Goal: Task Accomplishment & Management: Manage account settings

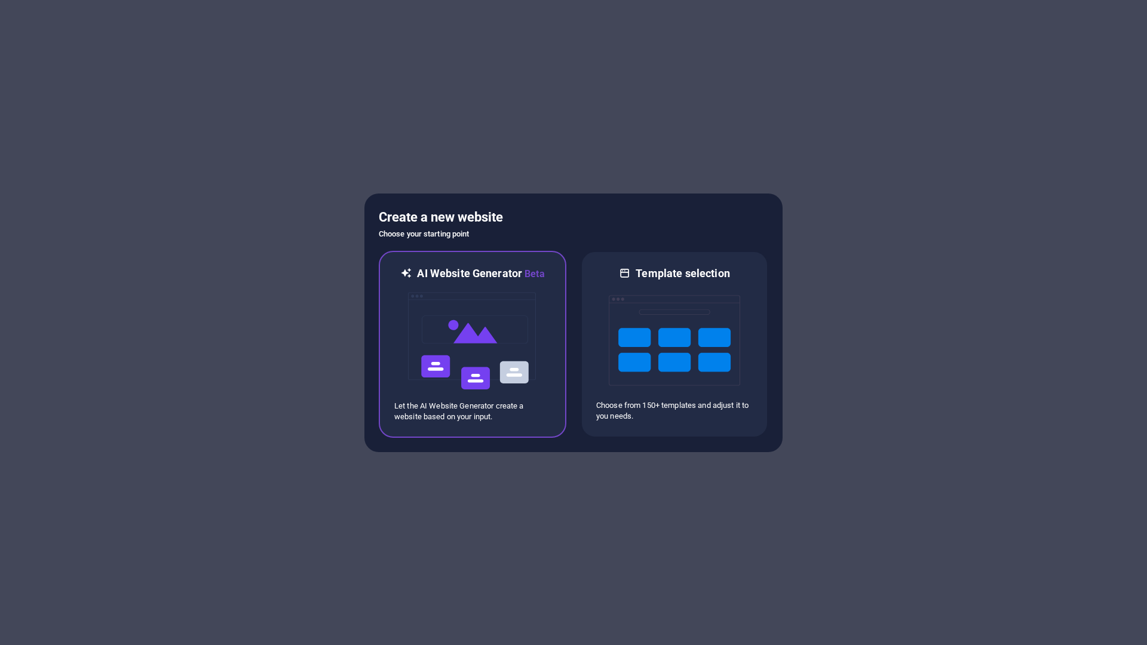
click at [555, 333] on div "AI Website Generator Beta Let the AI Website Generator create a website based o…" at bounding box center [473, 344] width 188 height 187
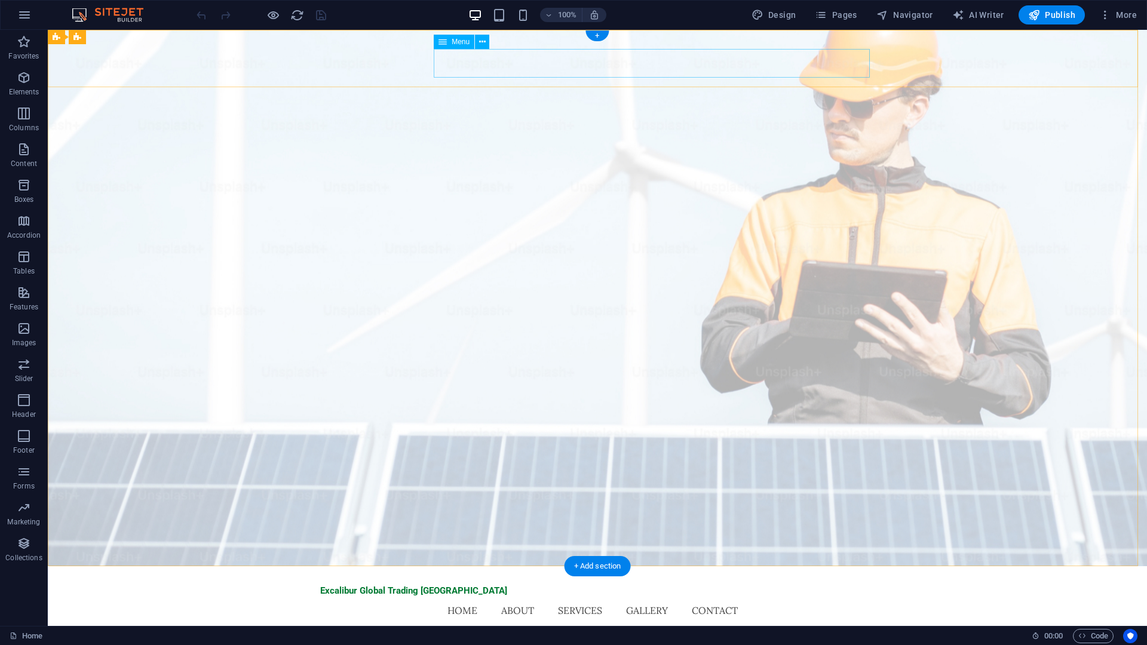
click at [563, 596] on nav "Home About Services Gallery Contact" at bounding box center [597, 610] width 554 height 29
click at [566, 596] on nav "Home About Services Gallery Contact" at bounding box center [597, 610] width 554 height 29
select select
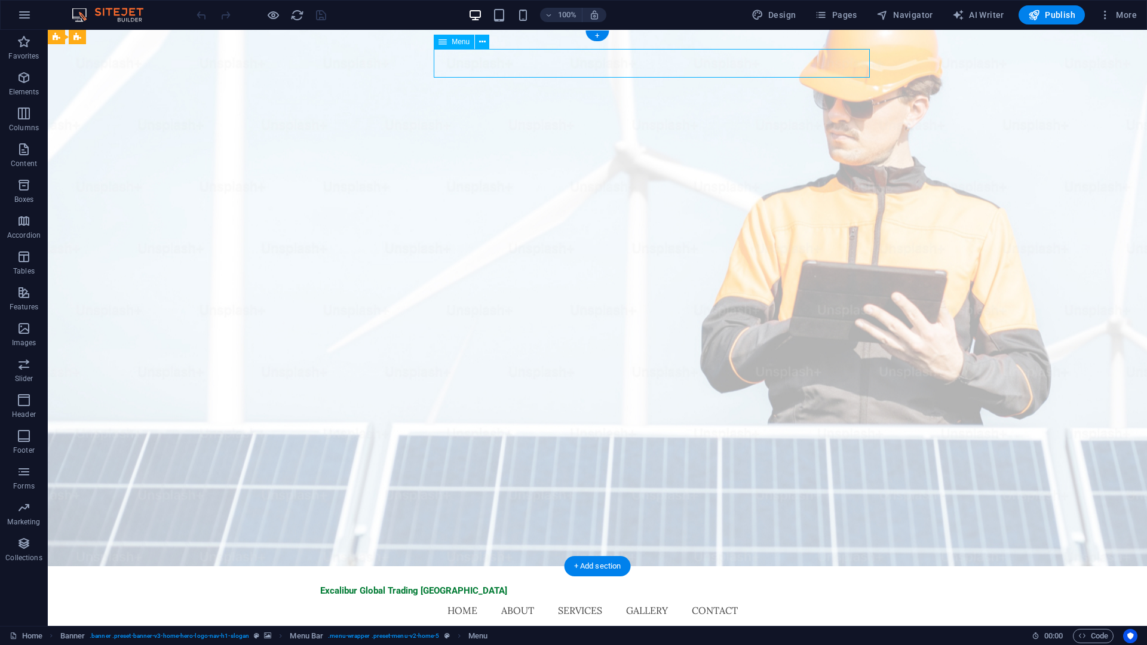
select select
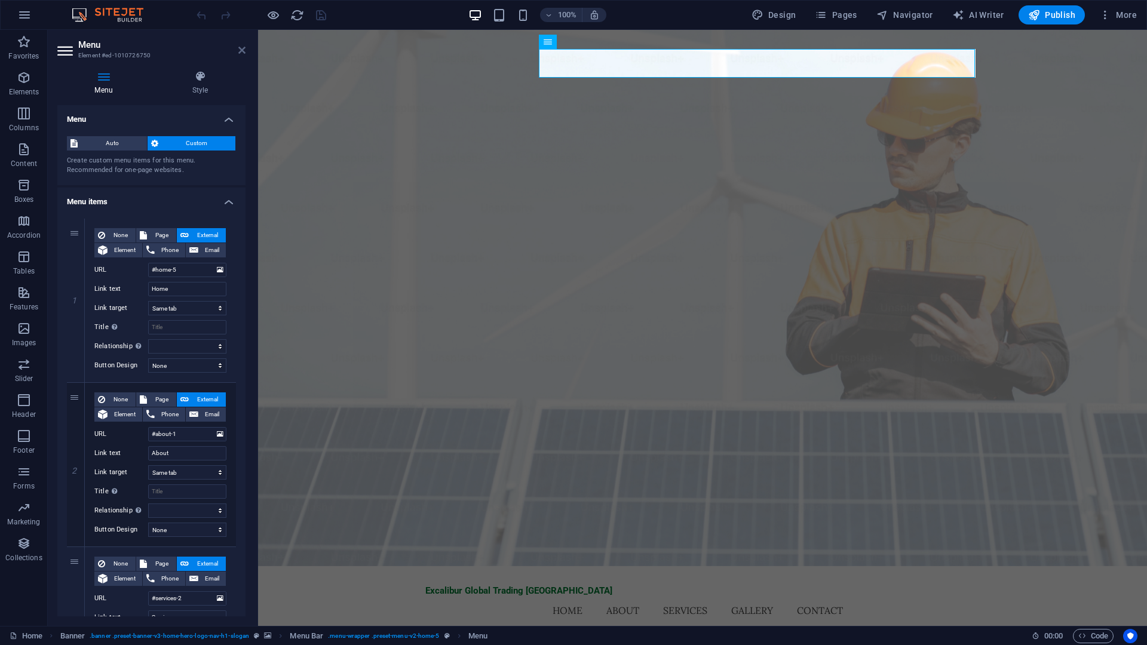
click at [242, 47] on icon at bounding box center [241, 50] width 7 height 10
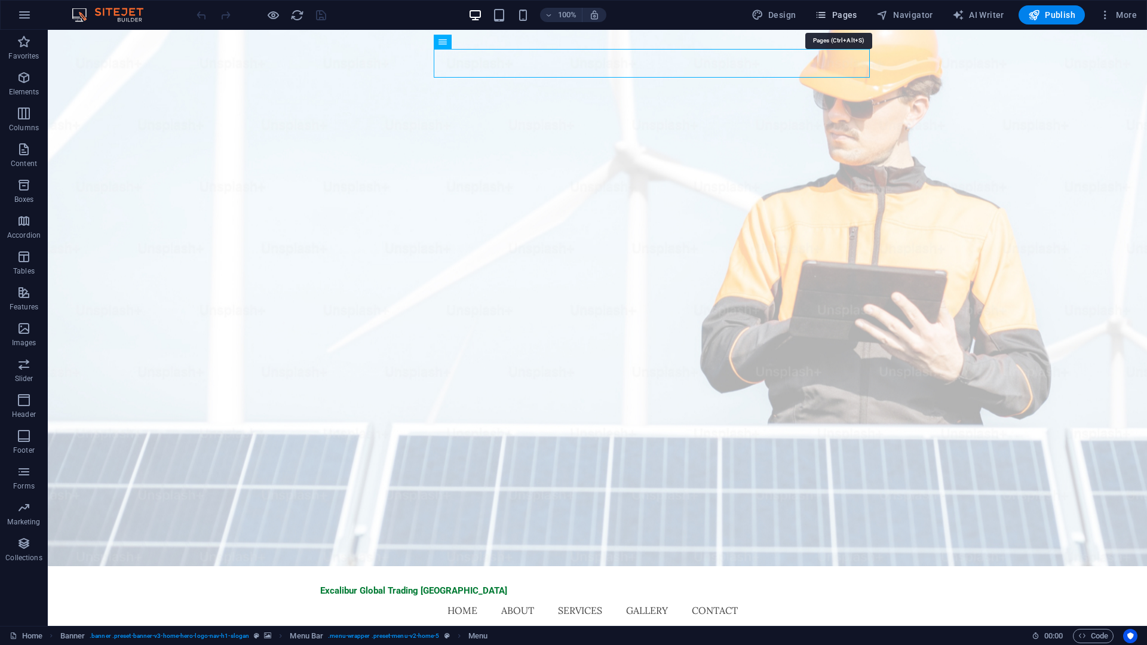
click at [840, 19] on span "Pages" at bounding box center [836, 15] width 42 height 12
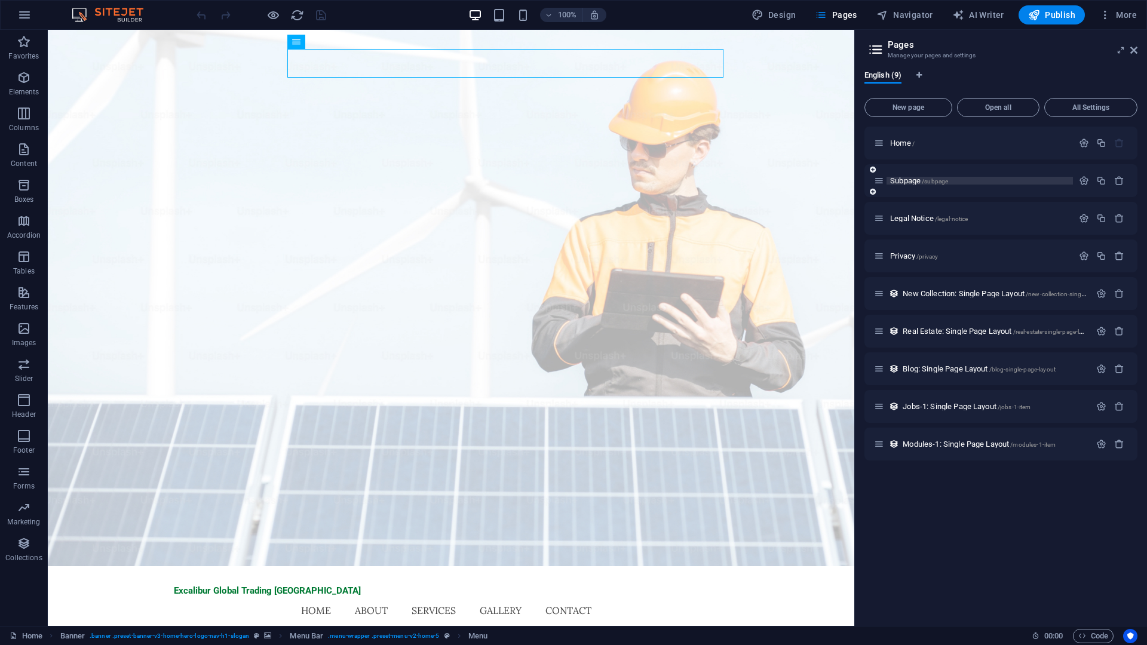
click at [963, 183] on p "Subpage /subpage" at bounding box center [979, 181] width 179 height 8
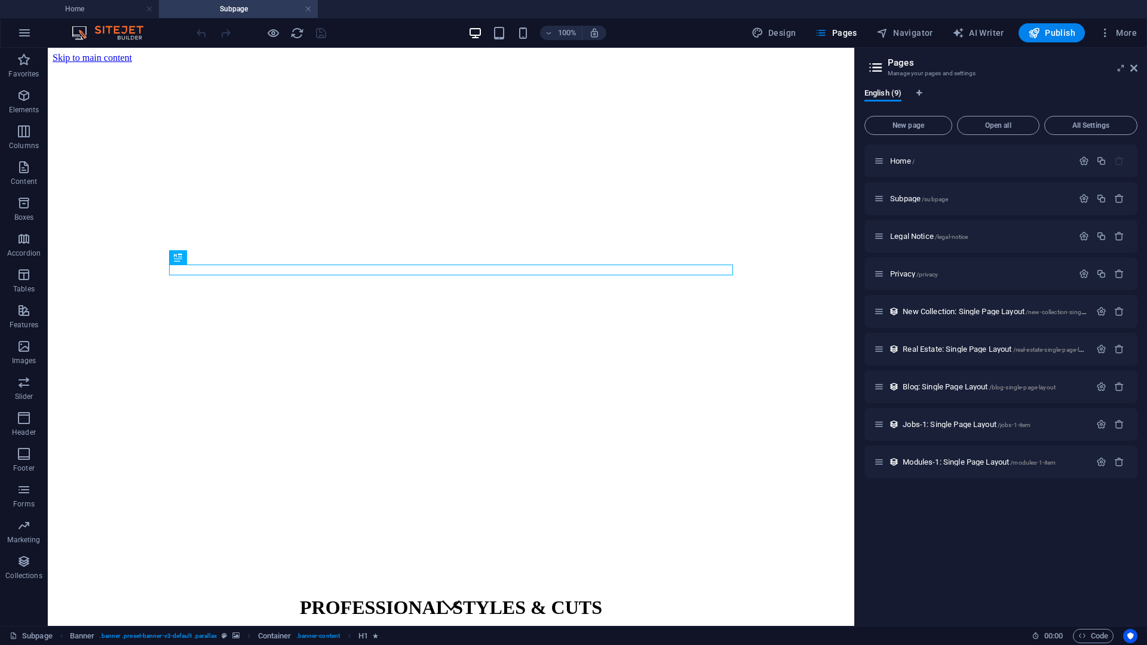
click at [901, 60] on h2 "Pages" at bounding box center [1013, 62] width 250 height 11
click at [110, 9] on h4 "Home" at bounding box center [79, 8] width 159 height 13
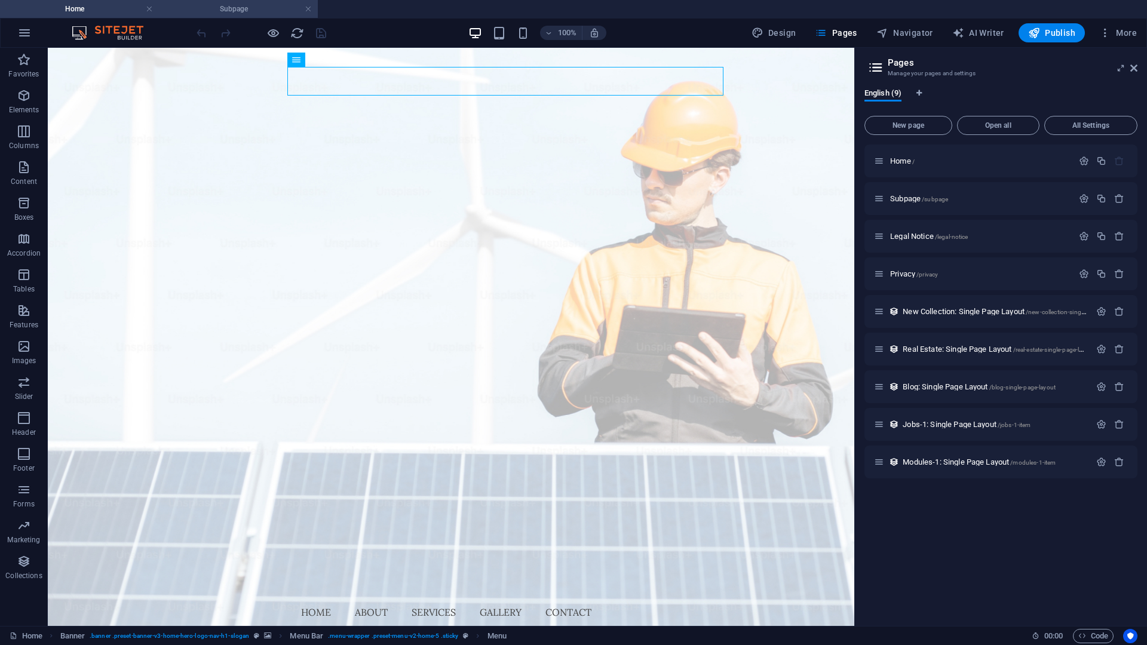
click at [225, 8] on h4 "Subpage" at bounding box center [238, 8] width 159 height 13
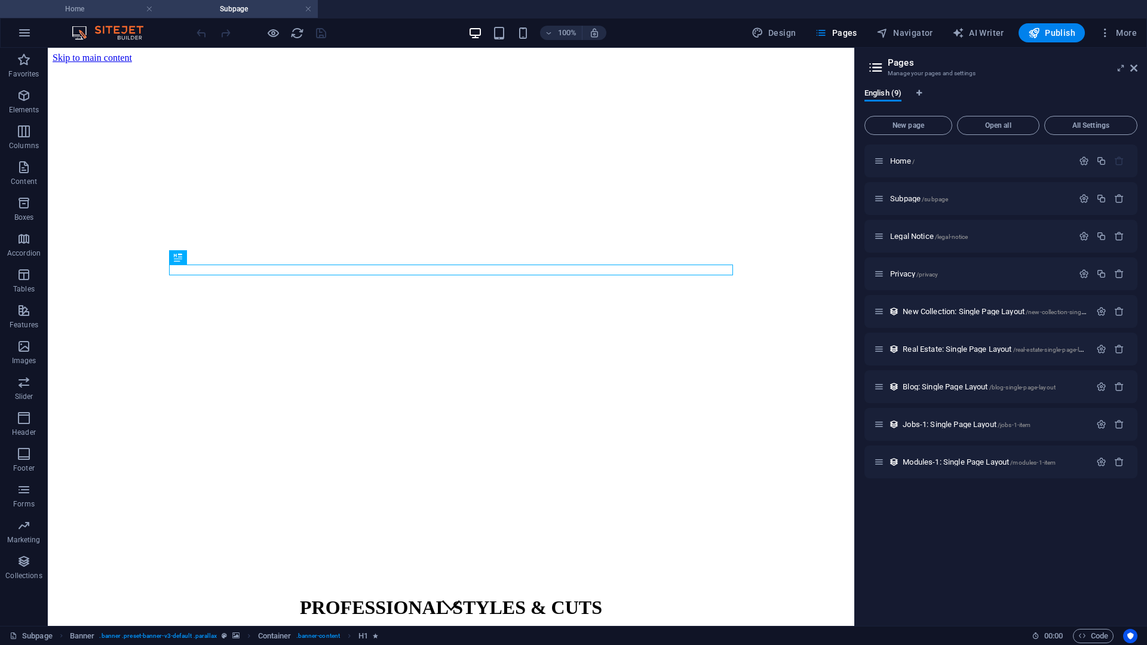
click at [125, 4] on h4 "Home" at bounding box center [79, 8] width 159 height 13
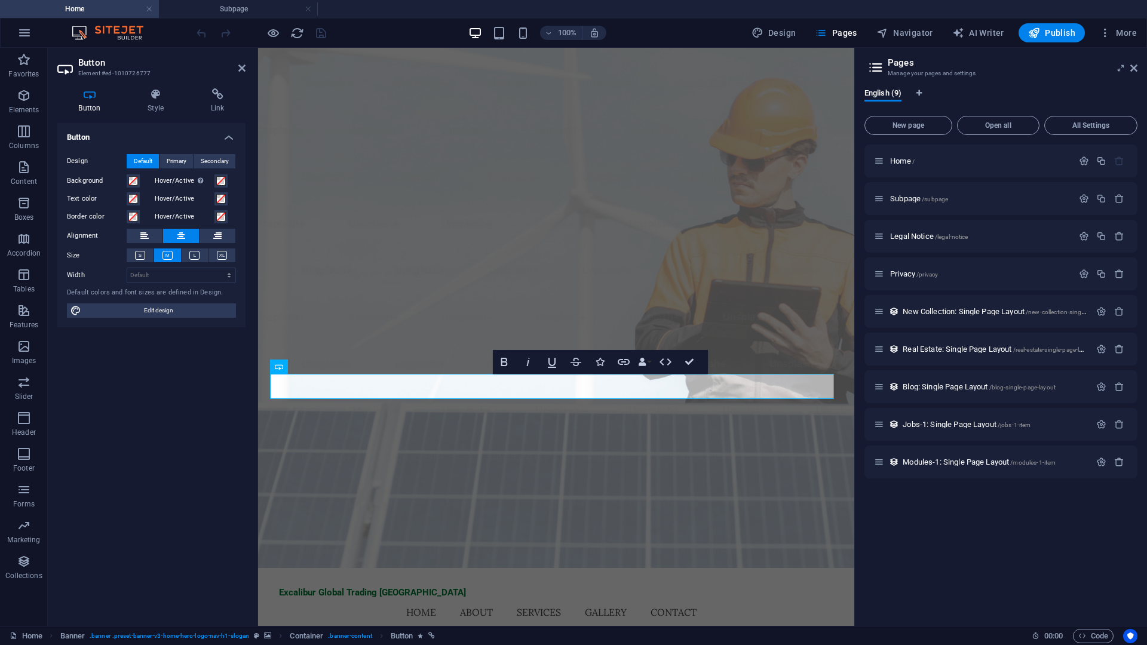
click at [114, 11] on h4 "Home" at bounding box center [79, 8] width 159 height 13
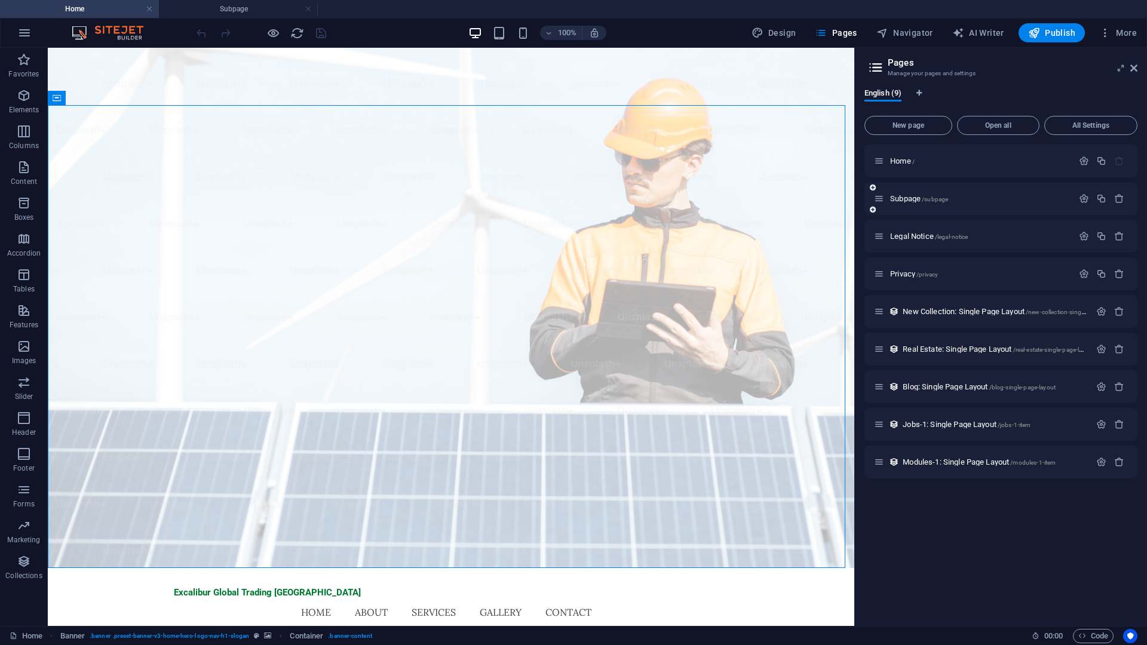
click at [879, 201] on icon at bounding box center [879, 199] width 10 height 10
click at [1089, 202] on icon "button" at bounding box center [1084, 199] width 10 height 10
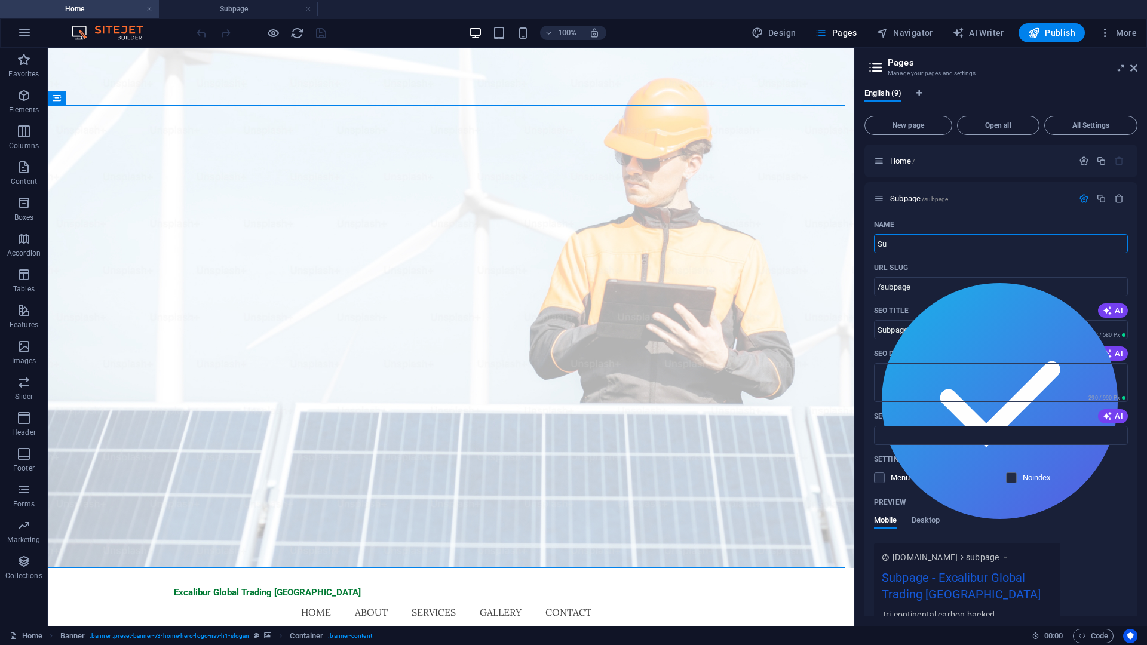
type input "S"
type input "/"
type input "Sub"
type input "/sub"
type input "Sub"
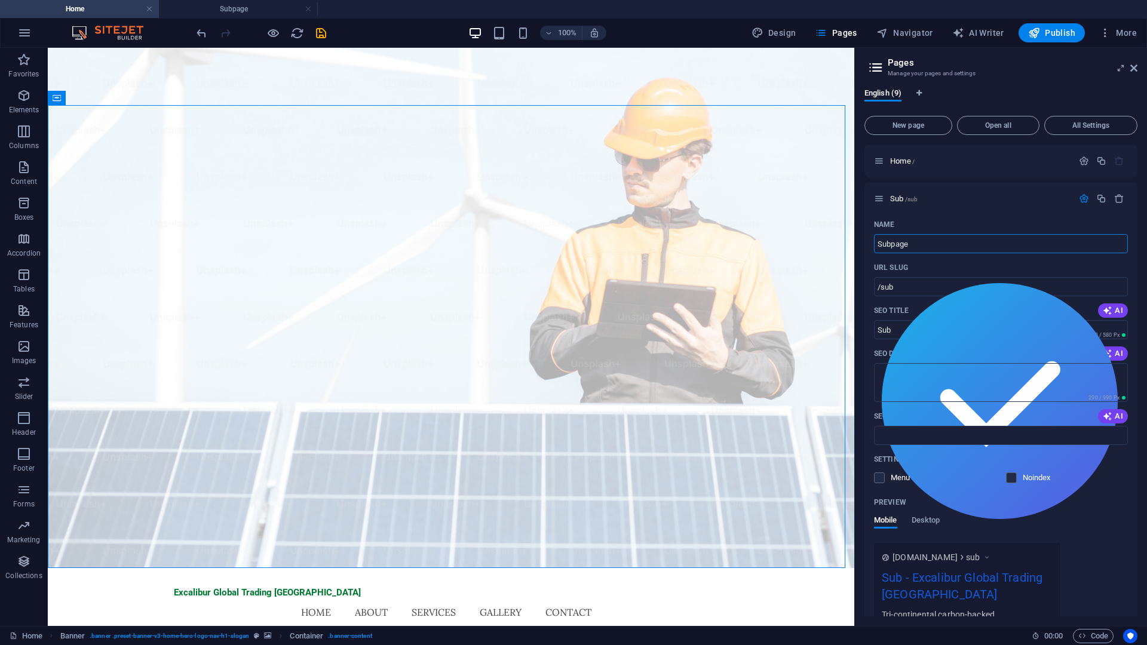
type input "Subpage"
type input "/subpage"
type input "Subpage"
click at [1002, 72] on h3 "Manage your pages and settings" at bounding box center [1001, 73] width 226 height 11
click at [871, 93] on span "English (9)" at bounding box center [882, 94] width 37 height 17
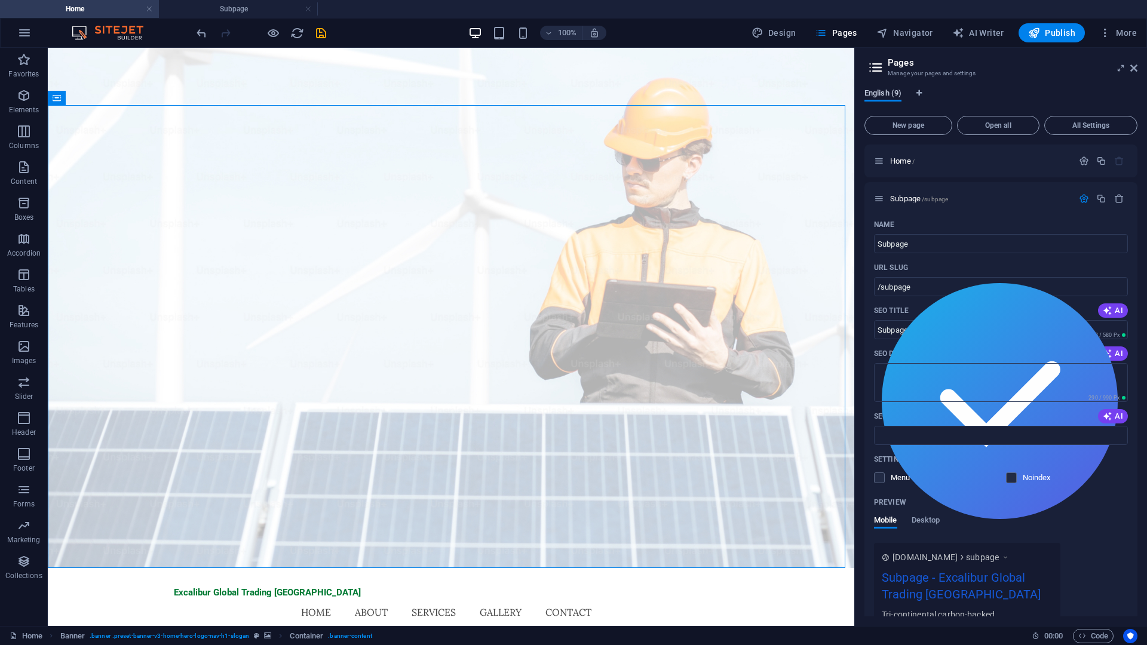
click at [897, 94] on span "English (9)" at bounding box center [882, 94] width 37 height 17
click at [898, 94] on span "English (9)" at bounding box center [882, 94] width 37 height 17
click at [917, 94] on icon "Language Tabs" at bounding box center [918, 93] width 5 height 7
select select "41"
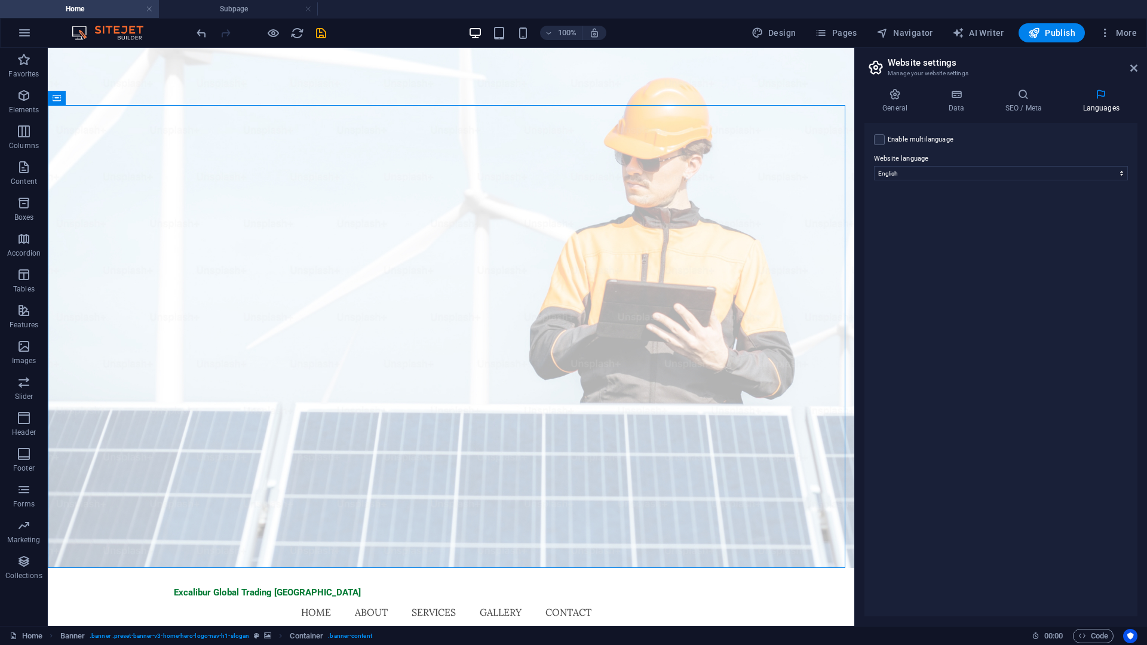
click at [1138, 68] on aside "Website settings Manage your website settings General Data SEO / Meta Languages…" at bounding box center [1000, 337] width 293 height 578
click at [1136, 68] on icon at bounding box center [1133, 68] width 7 height 10
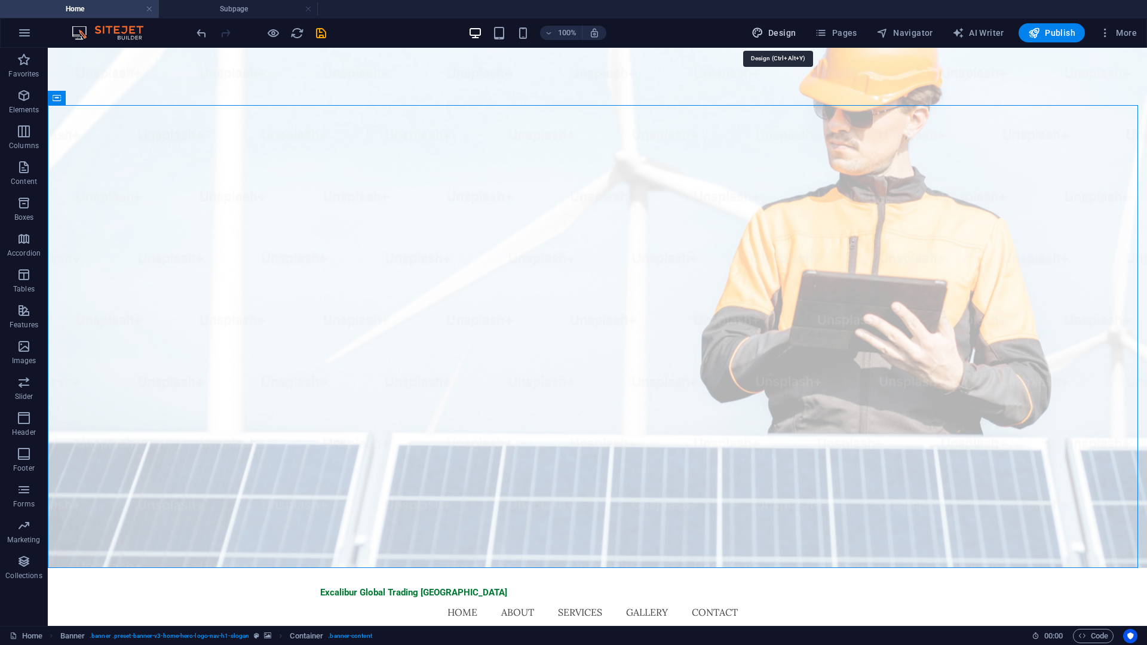
click at [788, 29] on span "Design" at bounding box center [773, 33] width 45 height 12
select select "px"
select select "200"
select select "px"
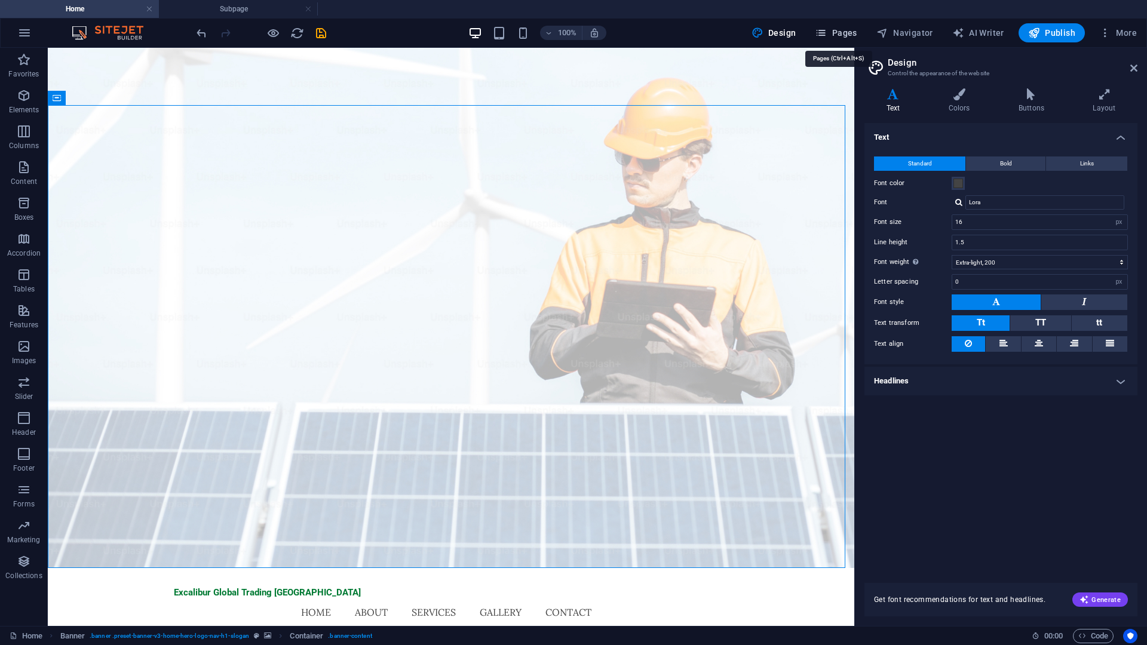
click at [843, 32] on span "Pages" at bounding box center [836, 33] width 42 height 12
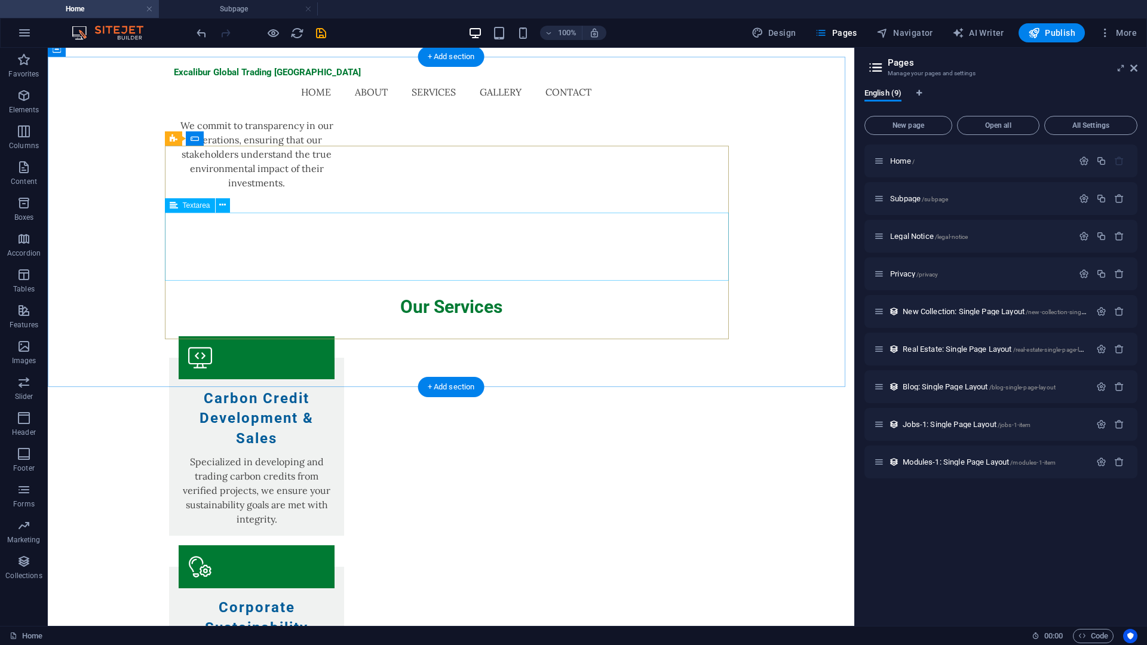
scroll to position [2210, 0]
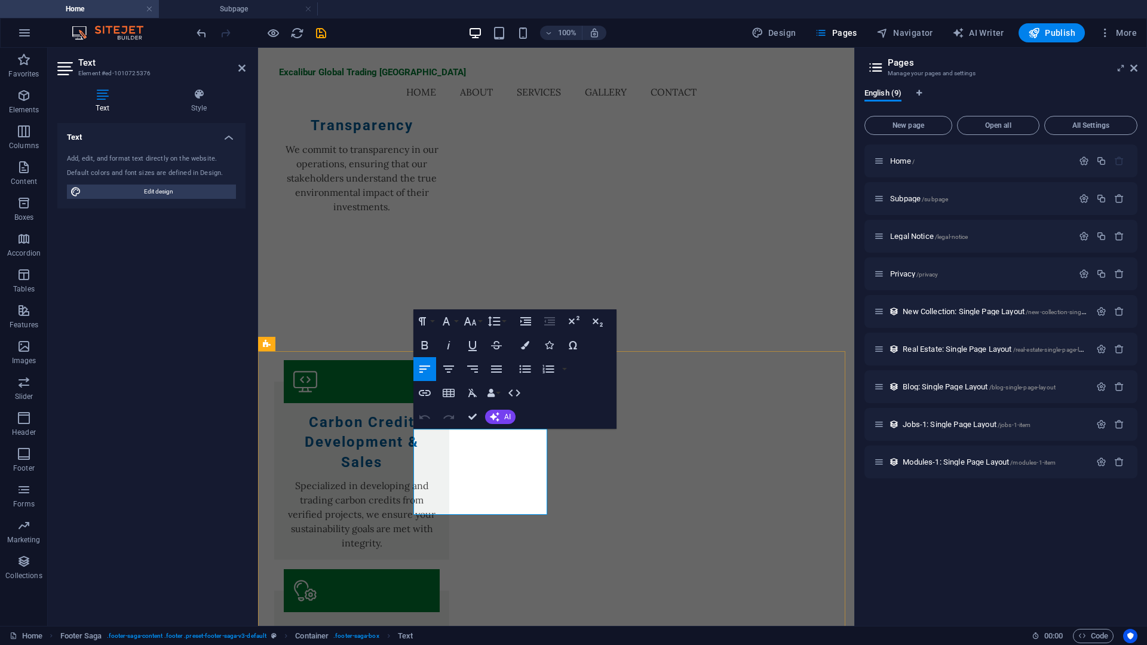
drag, startPoint x: 513, startPoint y: 450, endPoint x: 413, endPoint y: 434, distance: 101.7
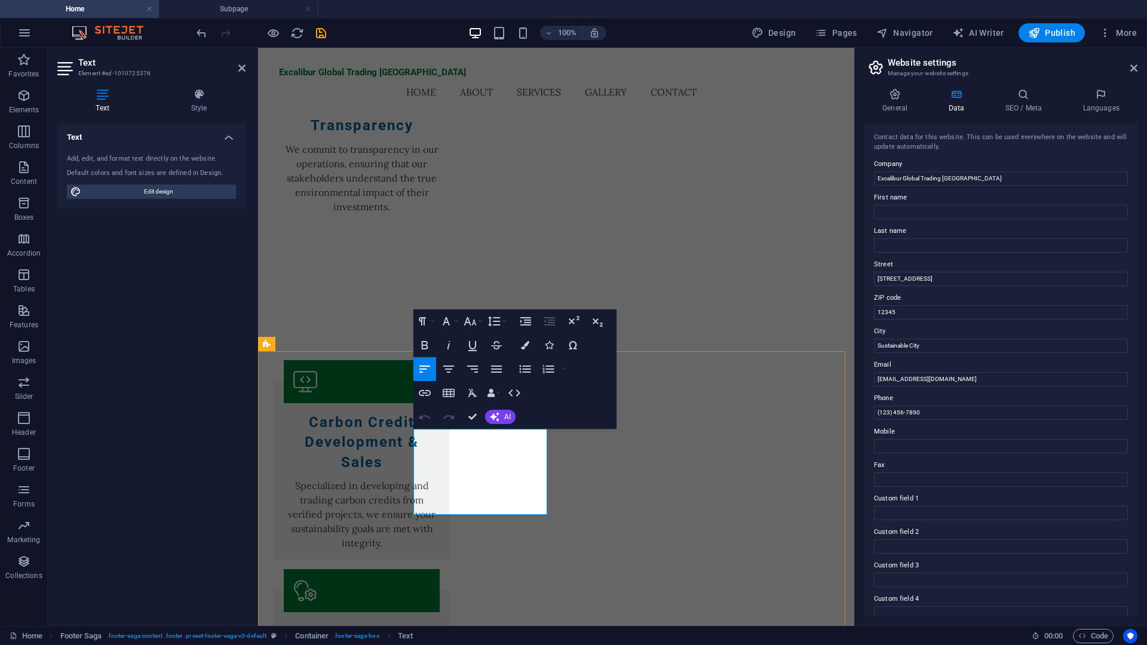
click at [909, 280] on input "[STREET_ADDRESS]" at bounding box center [1001, 279] width 254 height 14
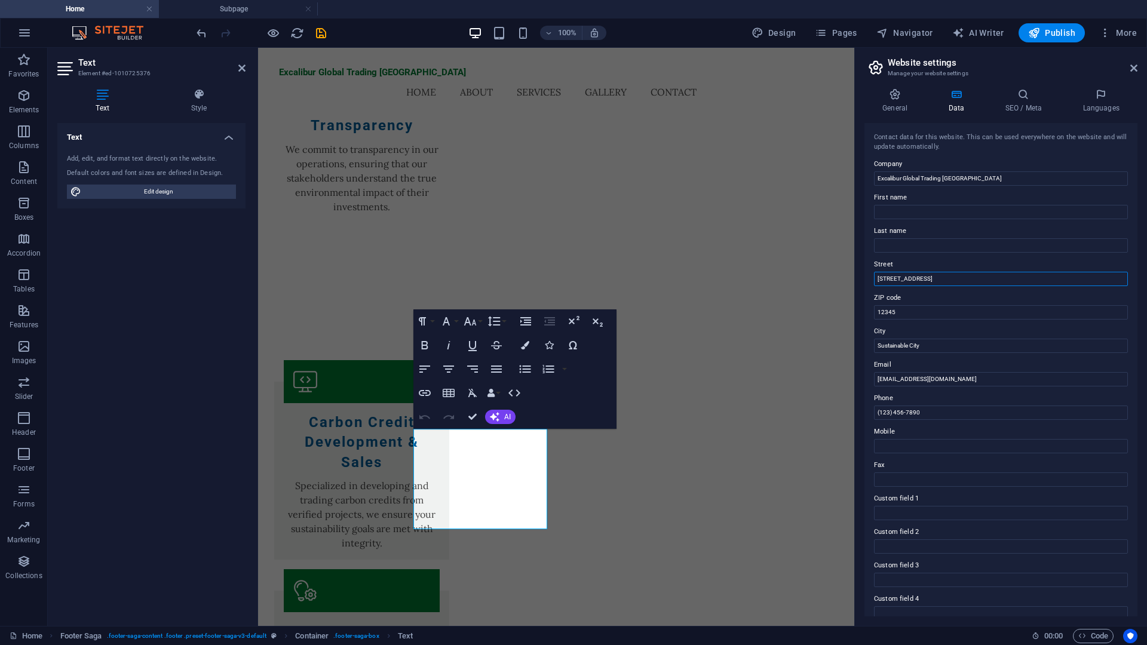
click at [909, 280] on input "[STREET_ADDRESS]" at bounding box center [1001, 279] width 254 height 14
type input "[STREET_ADDRESS]"
type input "47963"
click at [921, 348] on input "[GEOGRAPHIC_DATA]" at bounding box center [1001, 346] width 254 height 14
type input "[GEOGRAPHIC_DATA], [US_STATE]"
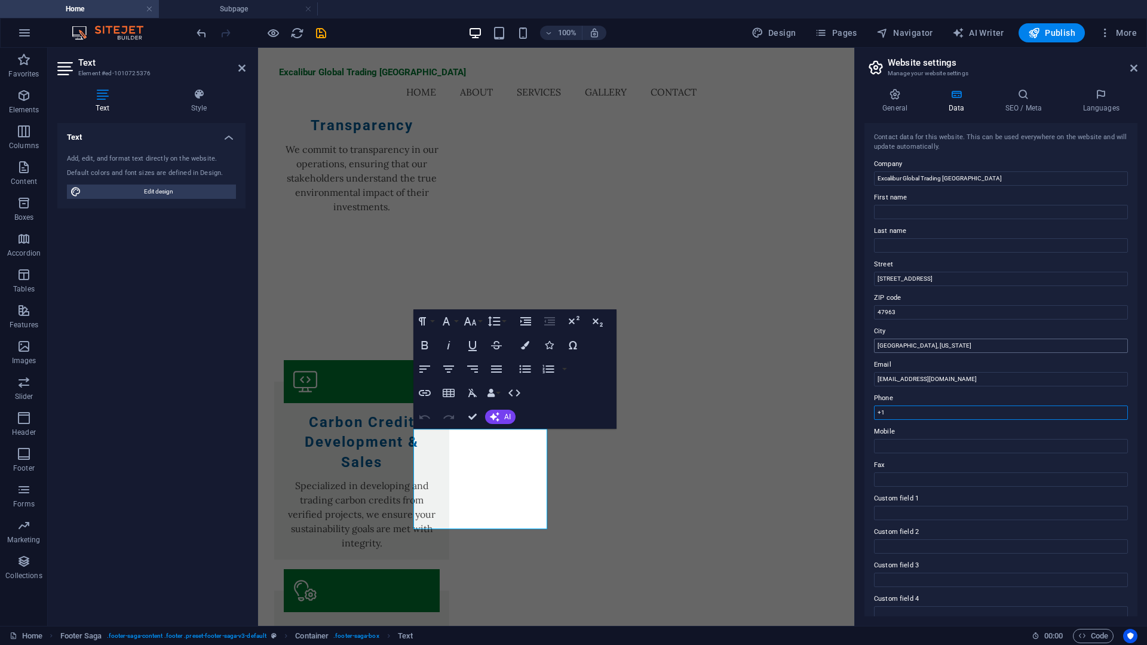
type input "+"
click at [982, 417] on input "Phone" at bounding box center [1001, 413] width 254 height 14
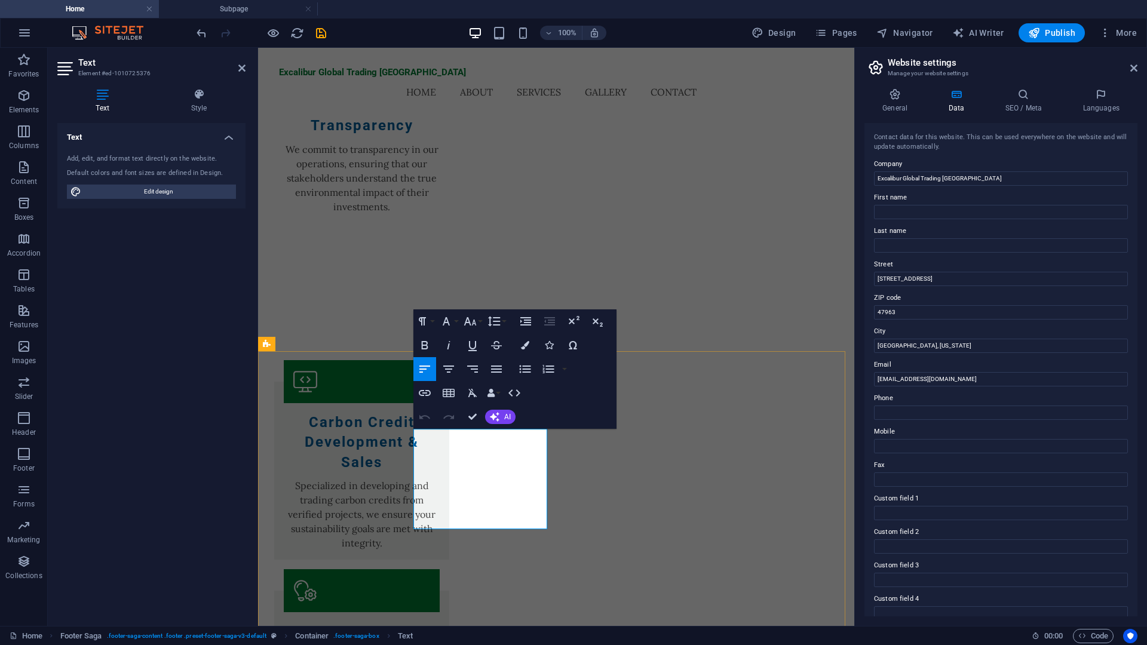
click at [258, 48] on span "Phone: [PHONE_NUMBER]" at bounding box center [258, 48] width 0 height 0
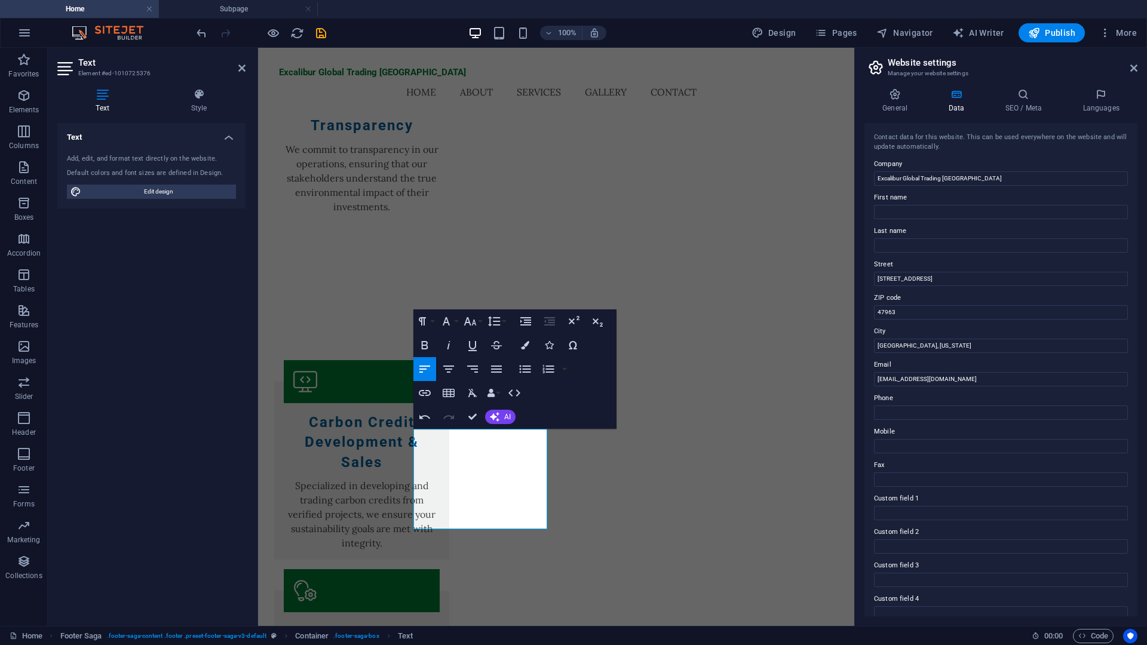
click at [258, 48] on span "1918XGTREAL" at bounding box center [258, 48] width 0 height 0
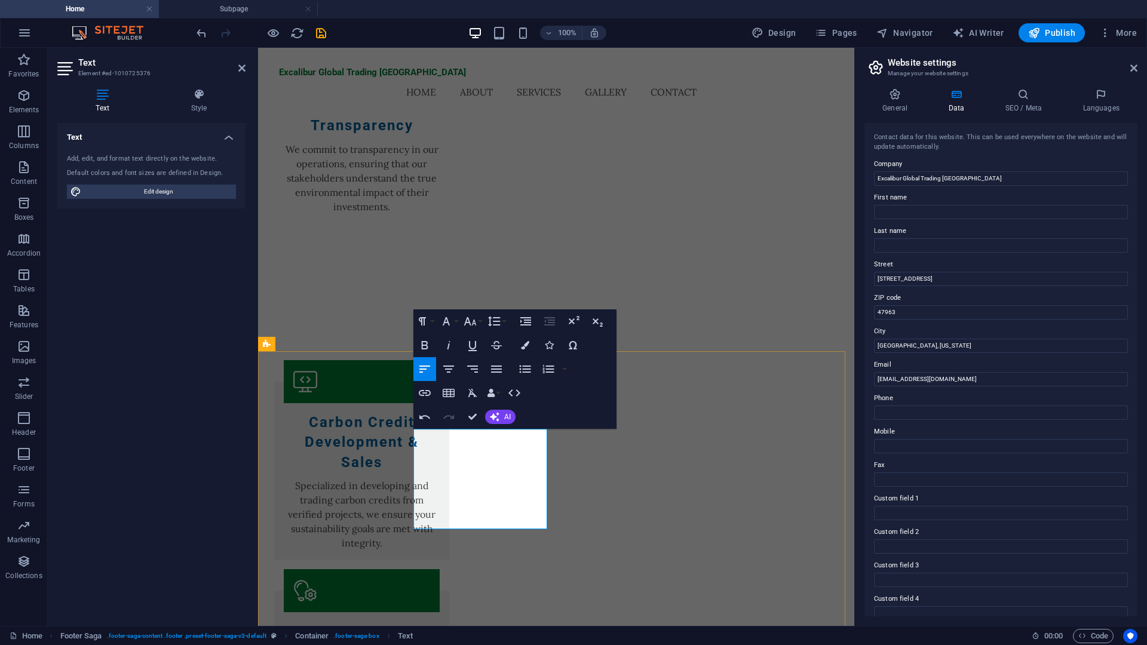
scroll to position [2209, 0]
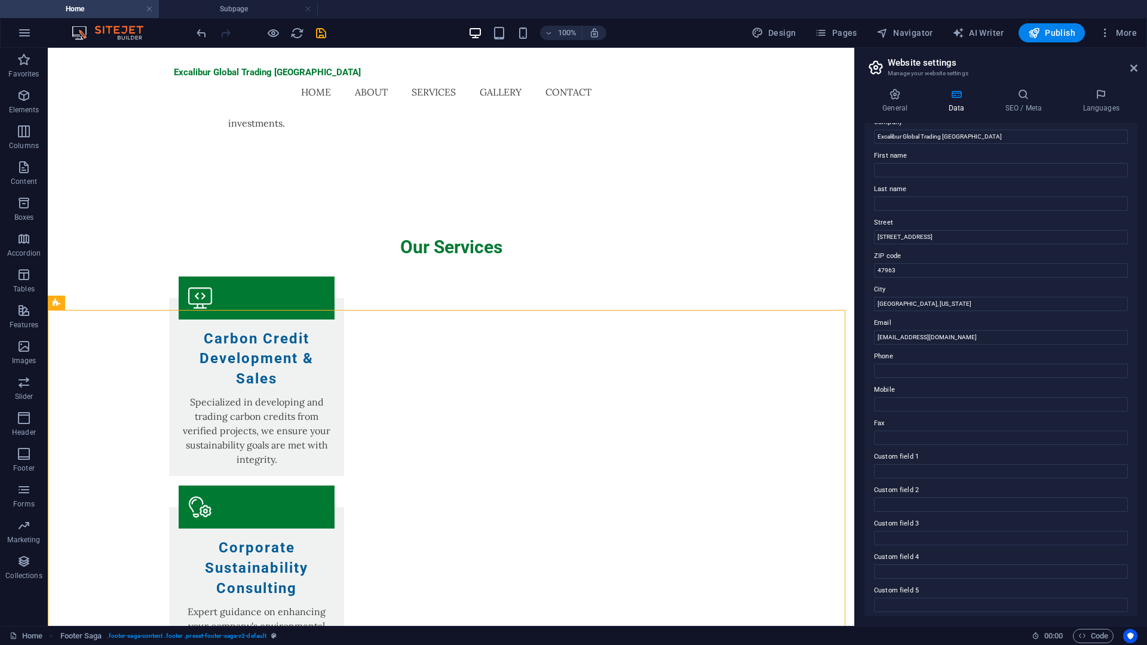
scroll to position [81, 0]
click at [967, 369] on input "Mobile" at bounding box center [1001, 365] width 254 height 14
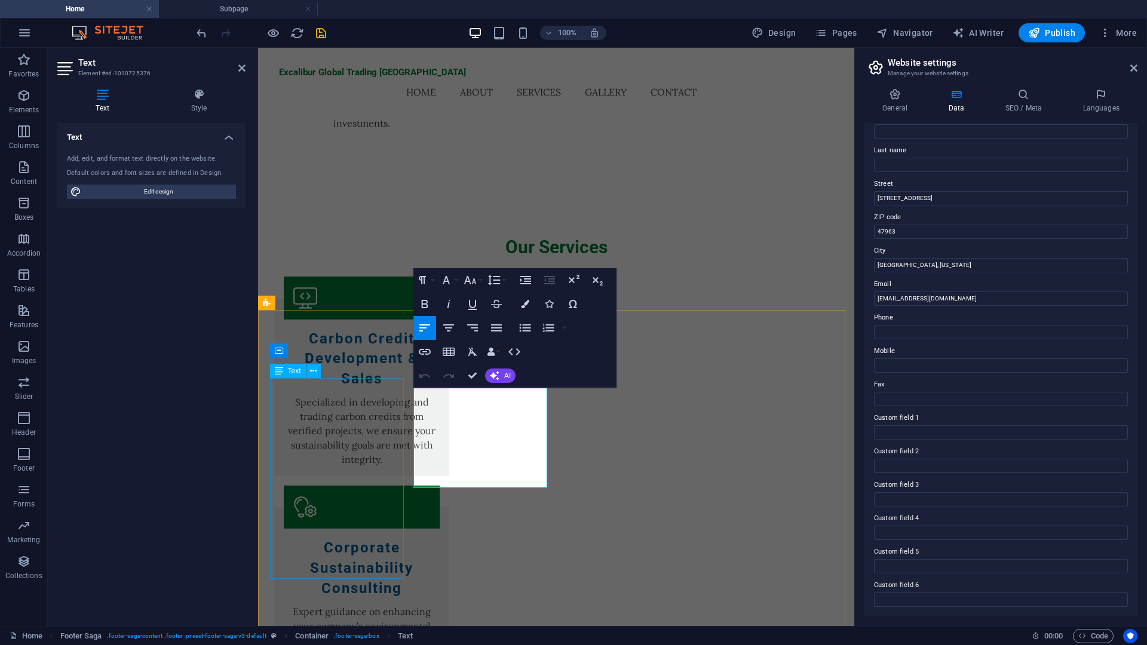
scroll to position [2209, 0]
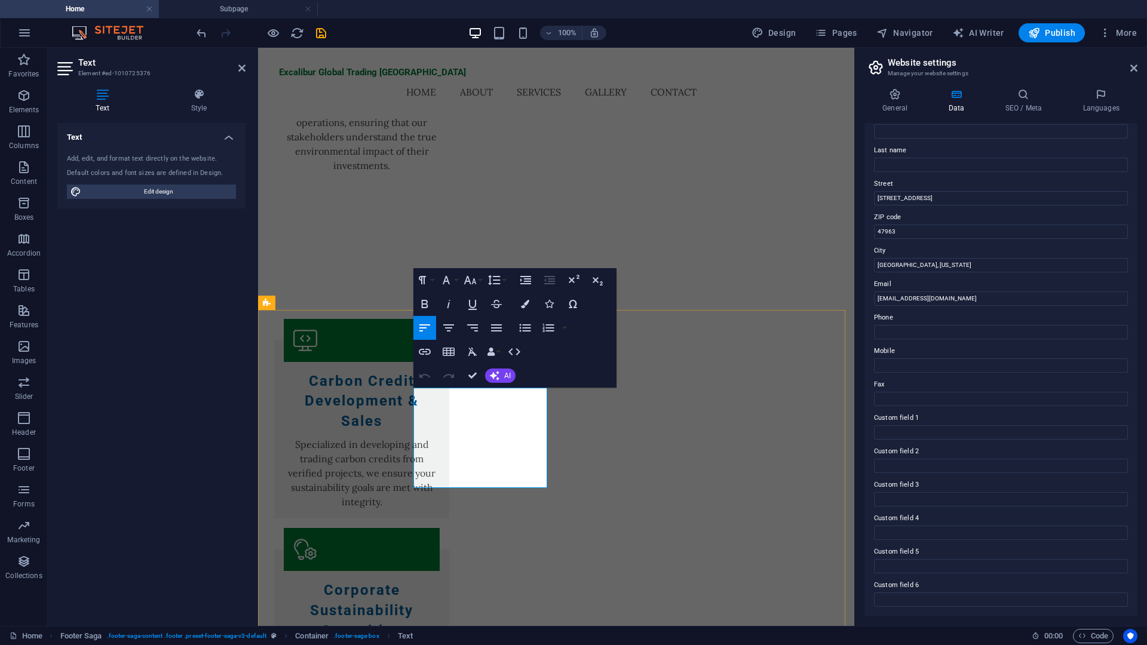
drag, startPoint x: 448, startPoint y: 453, endPoint x: 528, endPoint y: 450, distance: 80.1
copy p "[PHONE_NUMBER]"
click at [928, 363] on input "Mobile" at bounding box center [1001, 365] width 254 height 14
type input "[PHONE_NUMBER]"
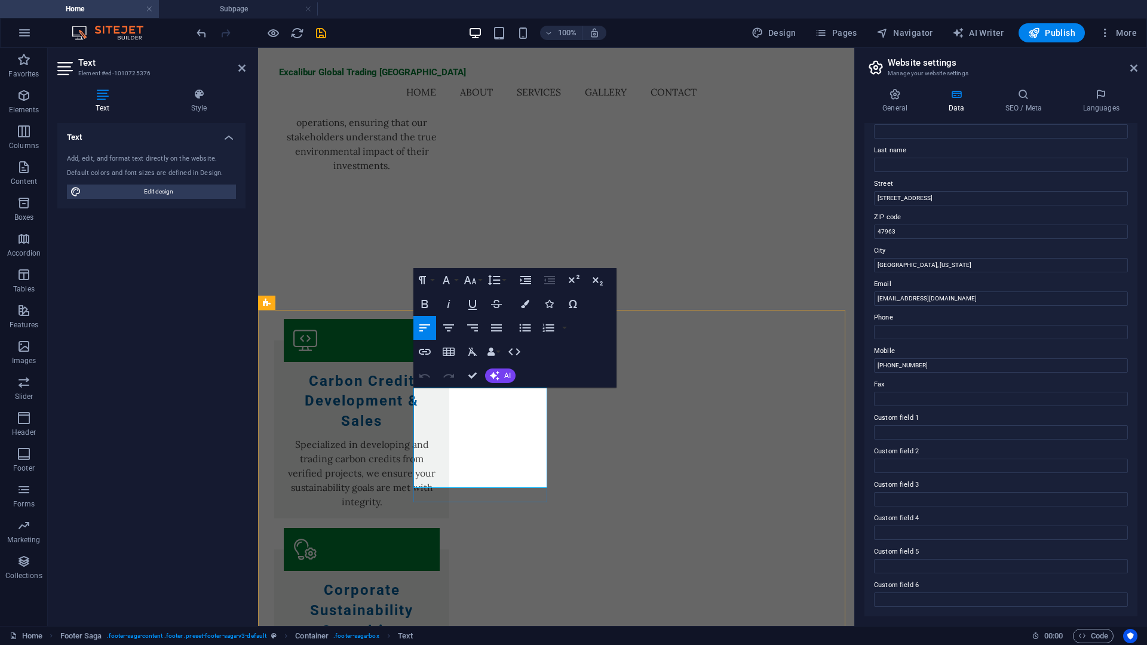
drag, startPoint x: 447, startPoint y: 437, endPoint x: 540, endPoint y: 436, distance: 93.2
copy p "[PHONE_NUMBER]"
click at [917, 327] on input "Phone" at bounding box center [1001, 332] width 254 height 14
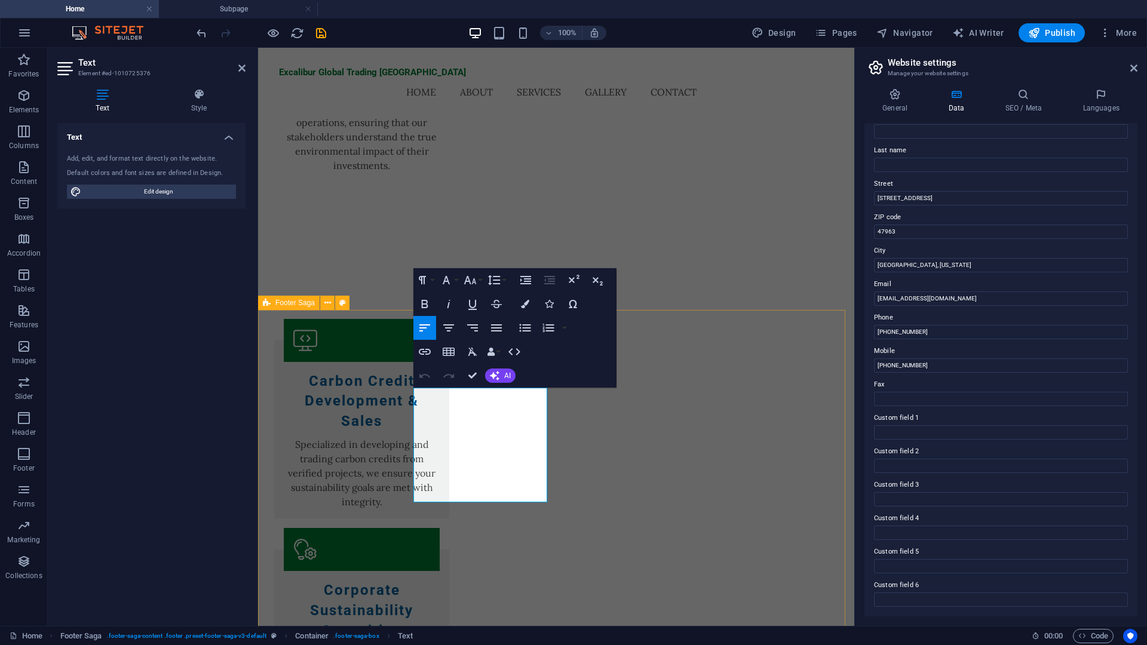
type input "[PHONE_NUMBER]"
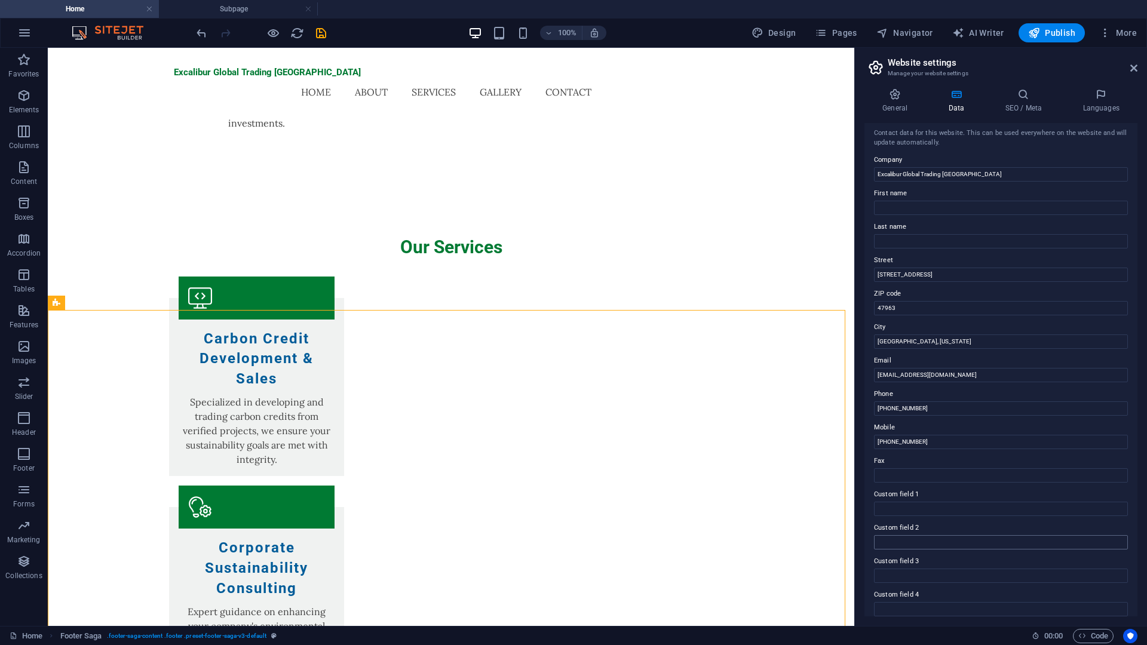
scroll to position [0, 0]
click at [953, 223] on div "Contact data for this website. This can be used everywhere on the website and w…" at bounding box center [1000, 369] width 273 height 493
click at [954, 217] on input "First name" at bounding box center [1001, 212] width 254 height 14
click at [953, 217] on input "[PERSON_NAME]" at bounding box center [1001, 212] width 254 height 14
click at [951, 223] on div "Contact data for this website. This can be used everywhere on the website and w…" at bounding box center [1000, 369] width 273 height 493
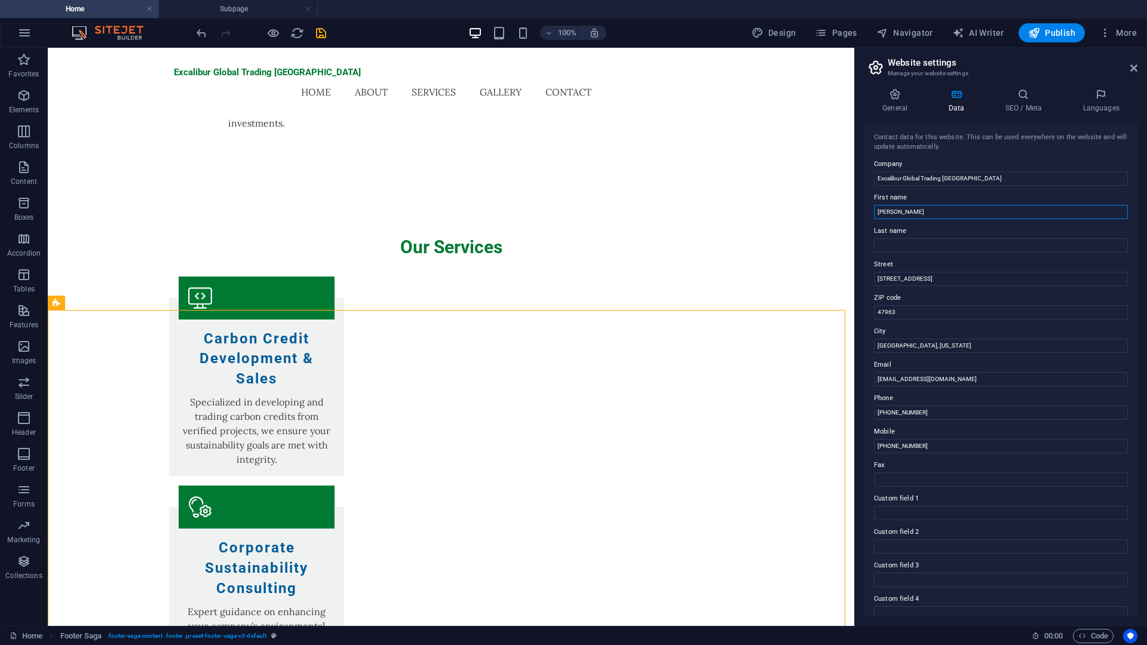
click at [959, 213] on input "[PERSON_NAME]" at bounding box center [1001, 212] width 254 height 14
type input "[PERSON_NAME]"
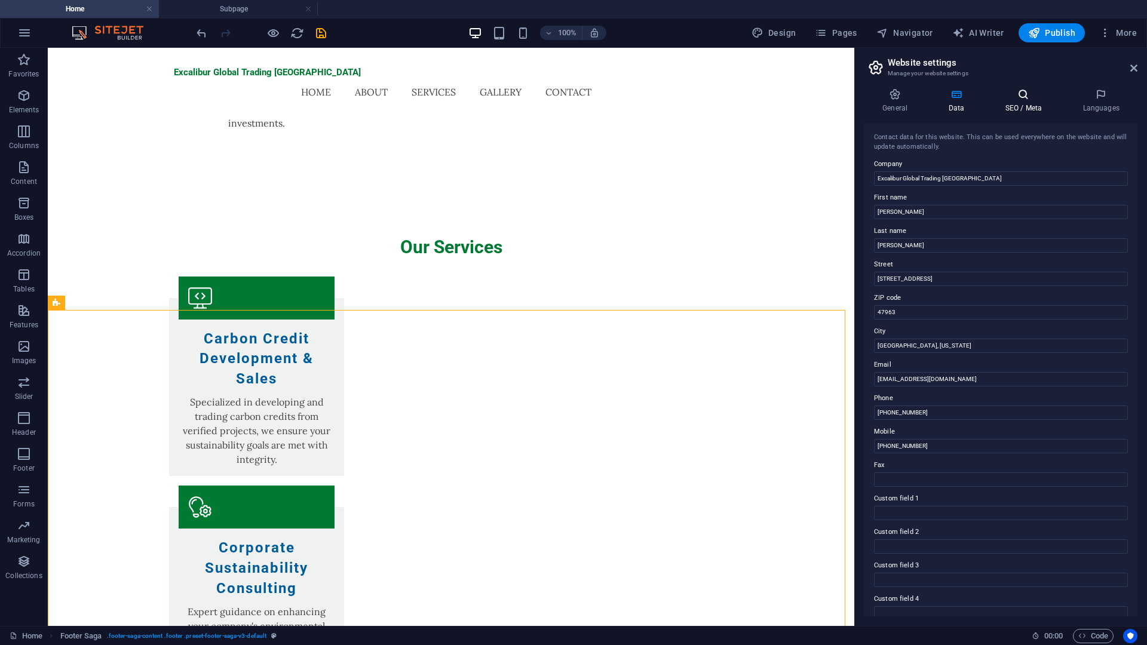
click at [1014, 104] on h4 "SEO / Meta" at bounding box center [1026, 100] width 78 height 25
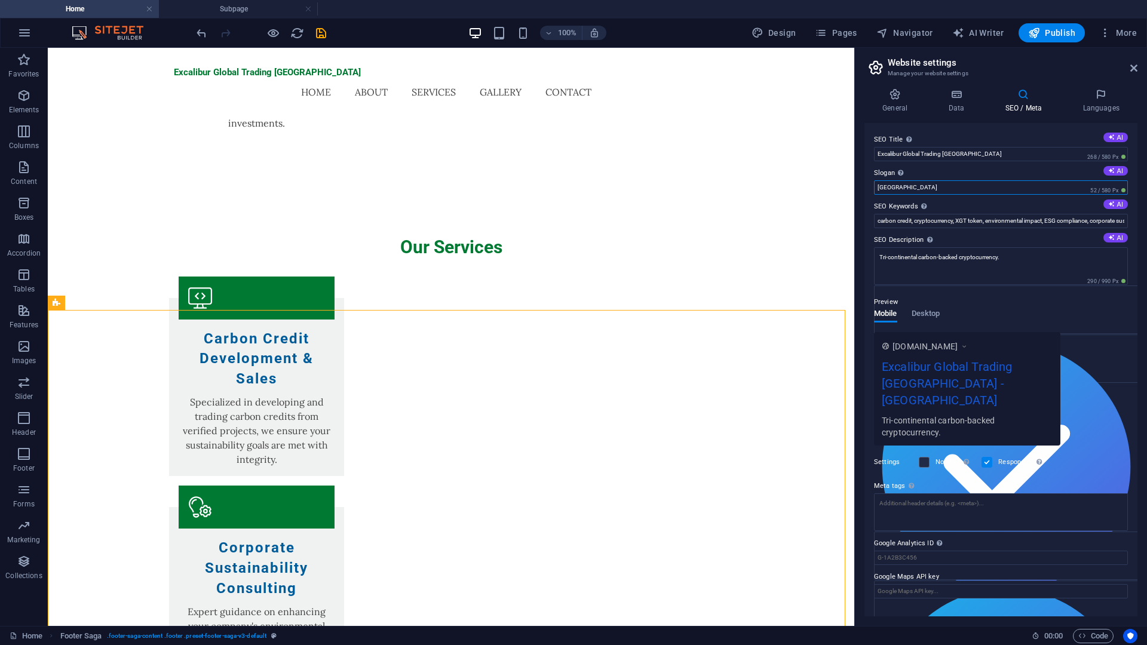
click at [980, 189] on input "[GEOGRAPHIC_DATA]" at bounding box center [1001, 187] width 254 height 14
click at [1117, 167] on button "AI" at bounding box center [1115, 171] width 24 height 10
type input "Empower Your Future with Carbon-Backed Innovation"
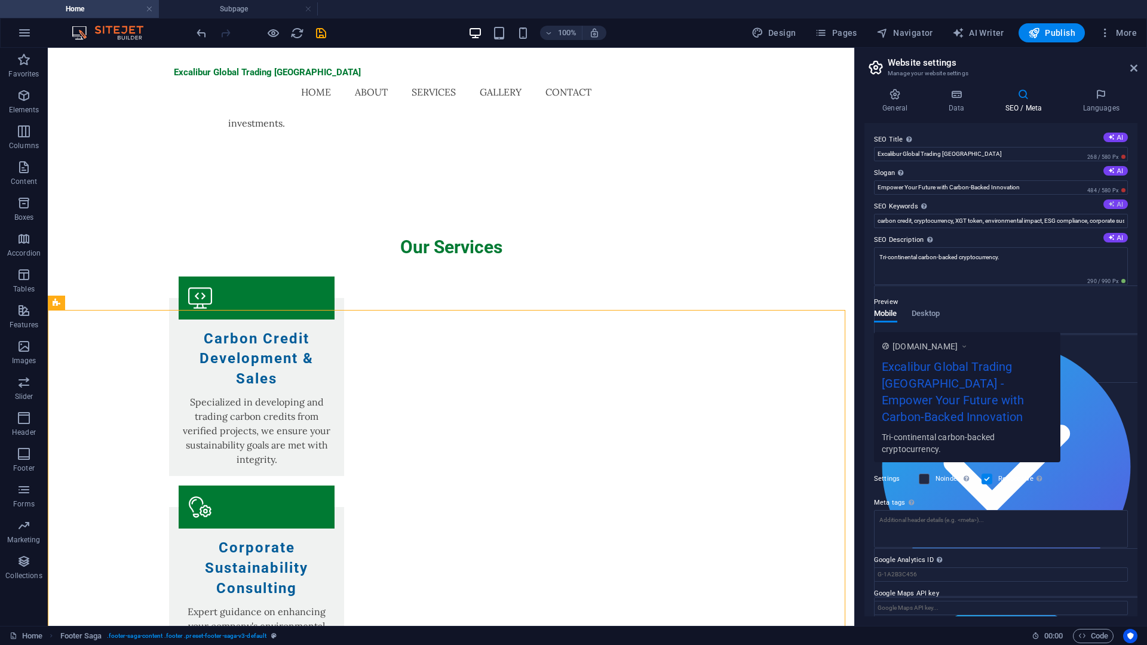
click at [1110, 207] on icon at bounding box center [1111, 204] width 7 height 7
type input "carbon-backed cryptocurrency, sustainable finance, carbon credit trading, envir…"
drag, startPoint x: 1080, startPoint y: 217, endPoint x: 1146, endPoint y: 225, distance: 66.1
click at [1146, 225] on div "General Data SEO / Meta Languages Website name xgt.token Logo Drag files here, …" at bounding box center [1001, 352] width 292 height 547
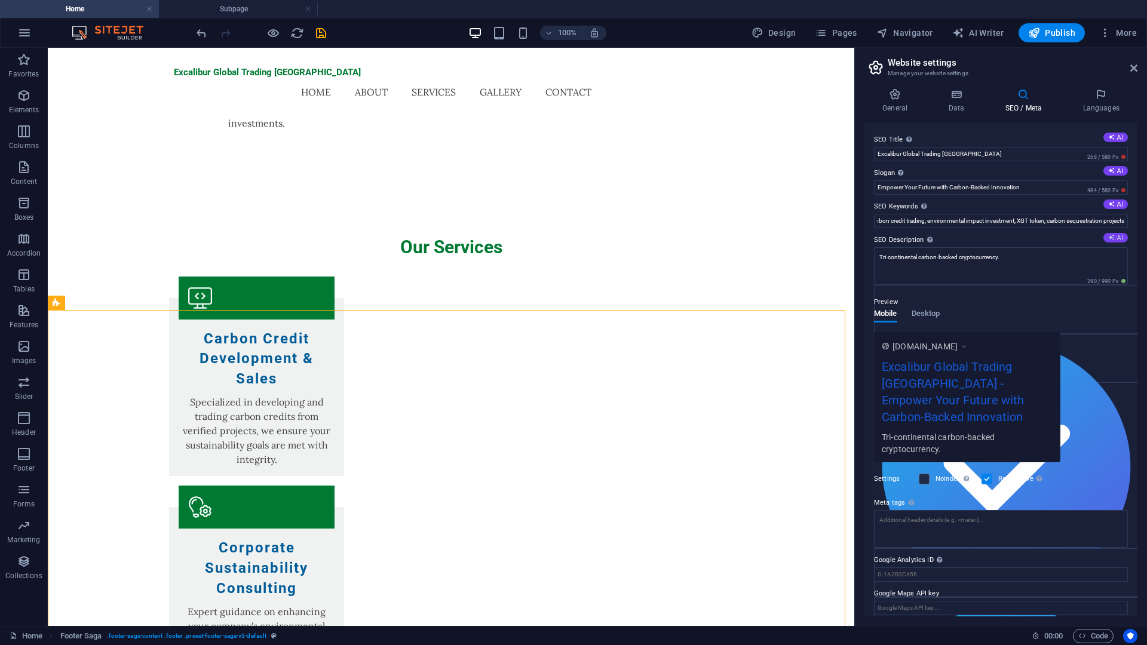
click at [1108, 233] on button "AI" at bounding box center [1115, 238] width 24 height 10
type textarea "Revolutionize your green impact with Excalibur Global Tradings XGT, the first c…"
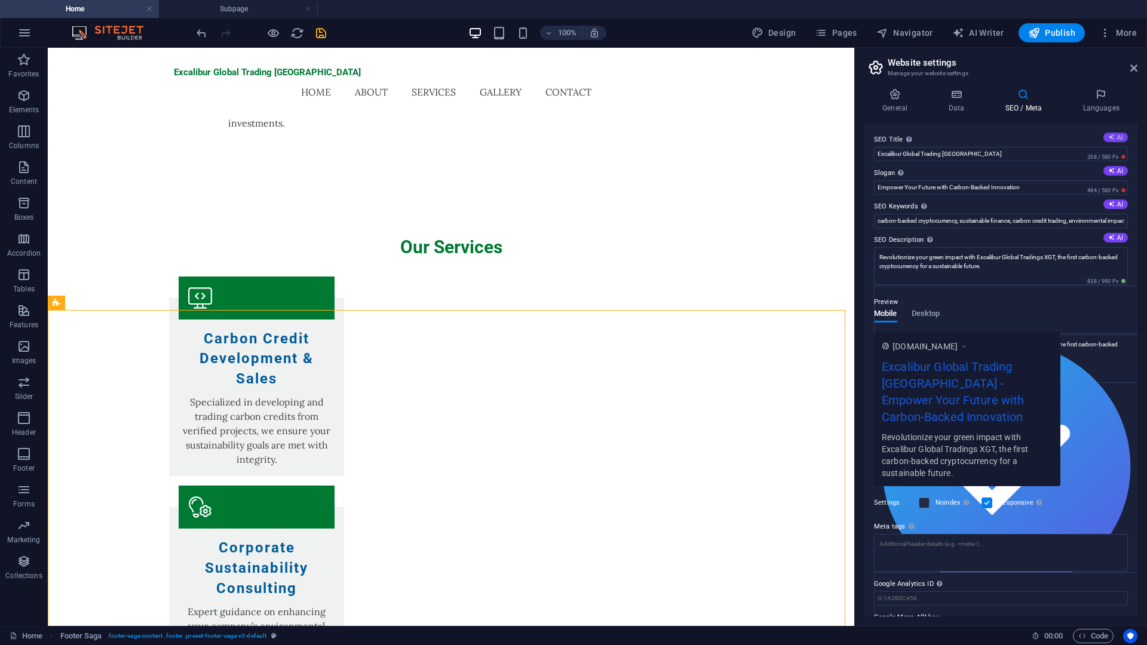
click at [1115, 135] on button "AI" at bounding box center [1115, 138] width 24 height 10
type input "Revolutionize Carbon Finance: XGT"
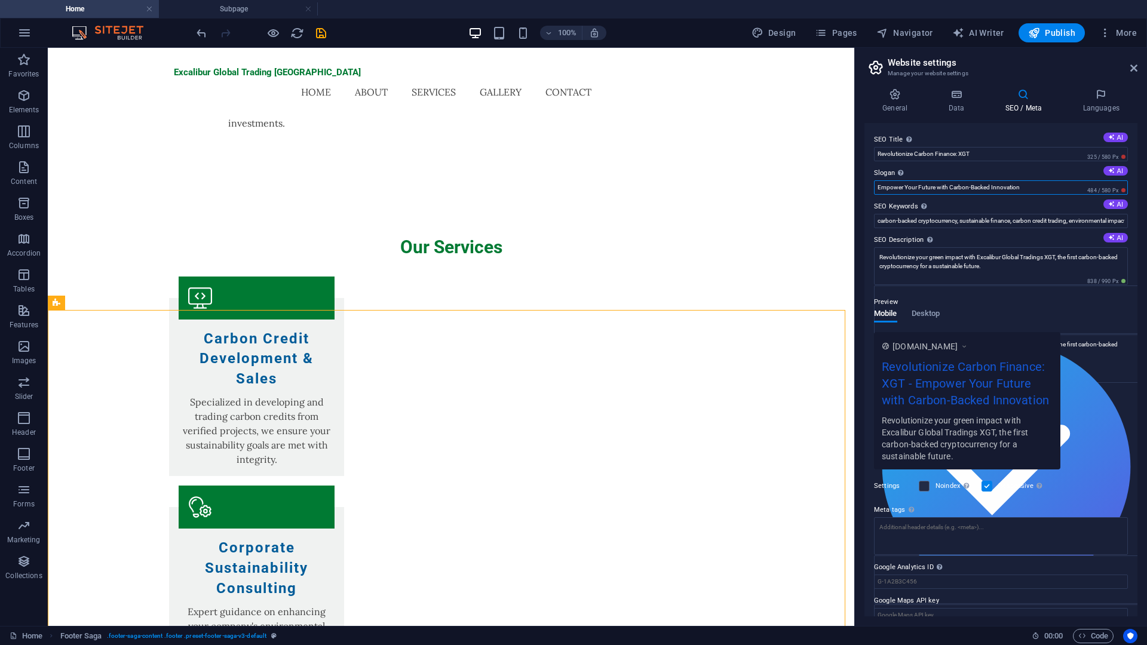
click at [1115, 177] on label "Slogan The slogan of your website. AI" at bounding box center [1001, 173] width 254 height 14
click at [1115, 180] on input "Empower Your Future with Carbon-Backed Innovation" at bounding box center [1001, 187] width 254 height 14
click at [1117, 169] on button "AI" at bounding box center [1115, 171] width 24 height 10
type input "Empowering Sustainable Finance for a Greener Future"
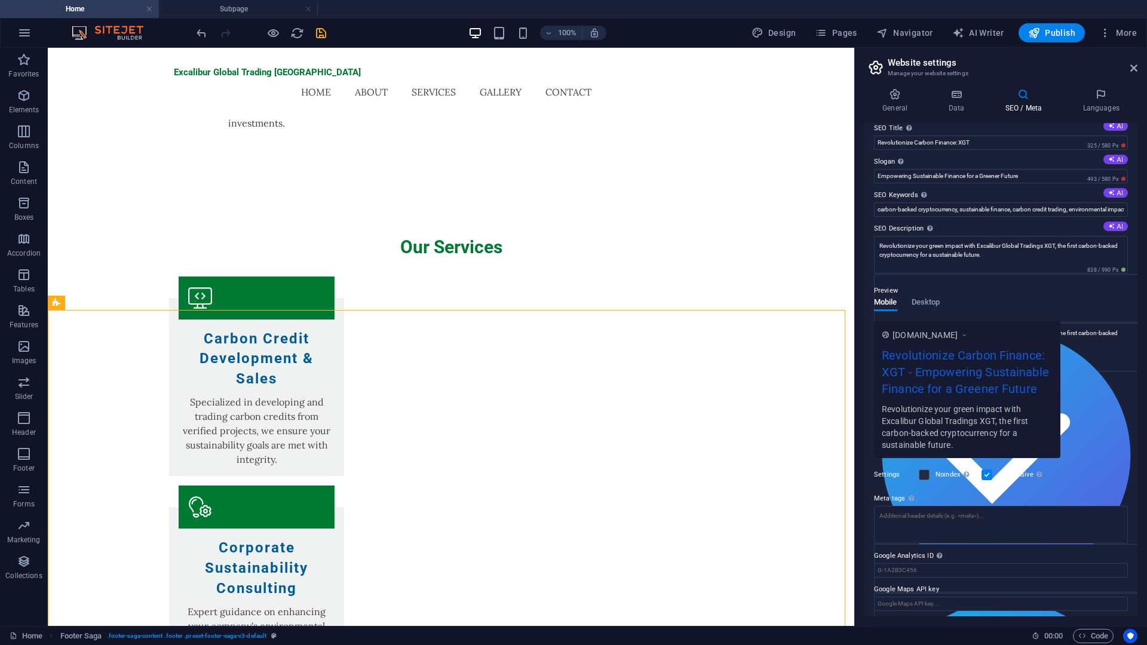
scroll to position [16, 0]
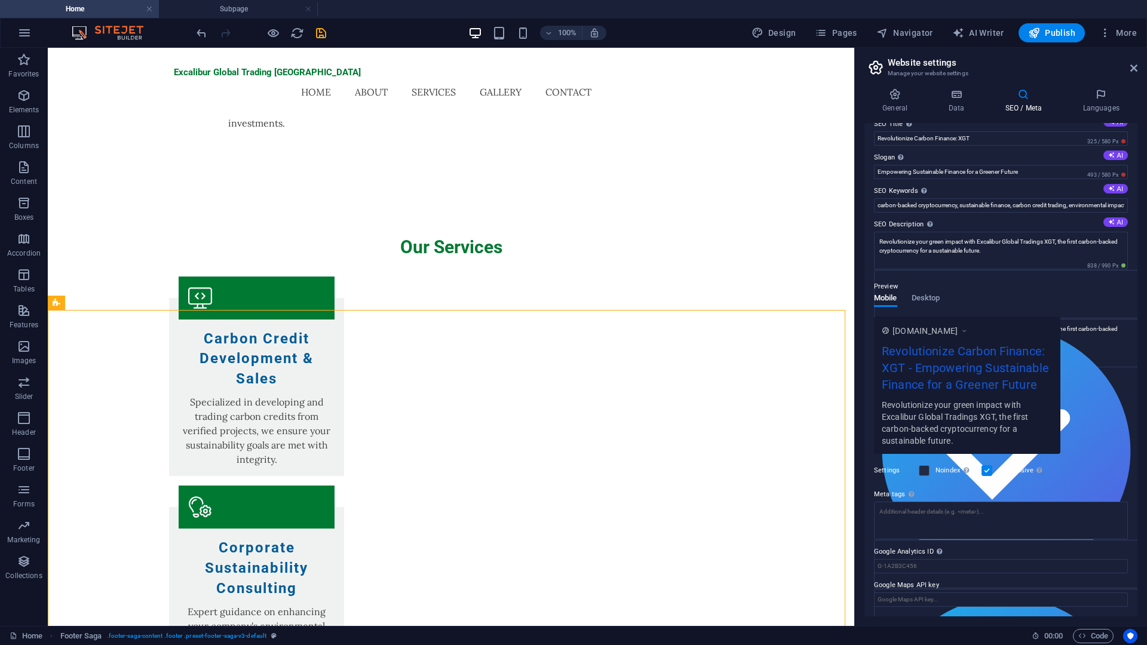
click at [968, 327] on icon at bounding box center [964, 331] width 8 height 12
click at [968, 330] on icon at bounding box center [964, 331] width 8 height 12
click at [1008, 516] on textarea "Meta tags Enter HTML code here that will be placed inside the tags of your webs…" at bounding box center [1001, 521] width 254 height 38
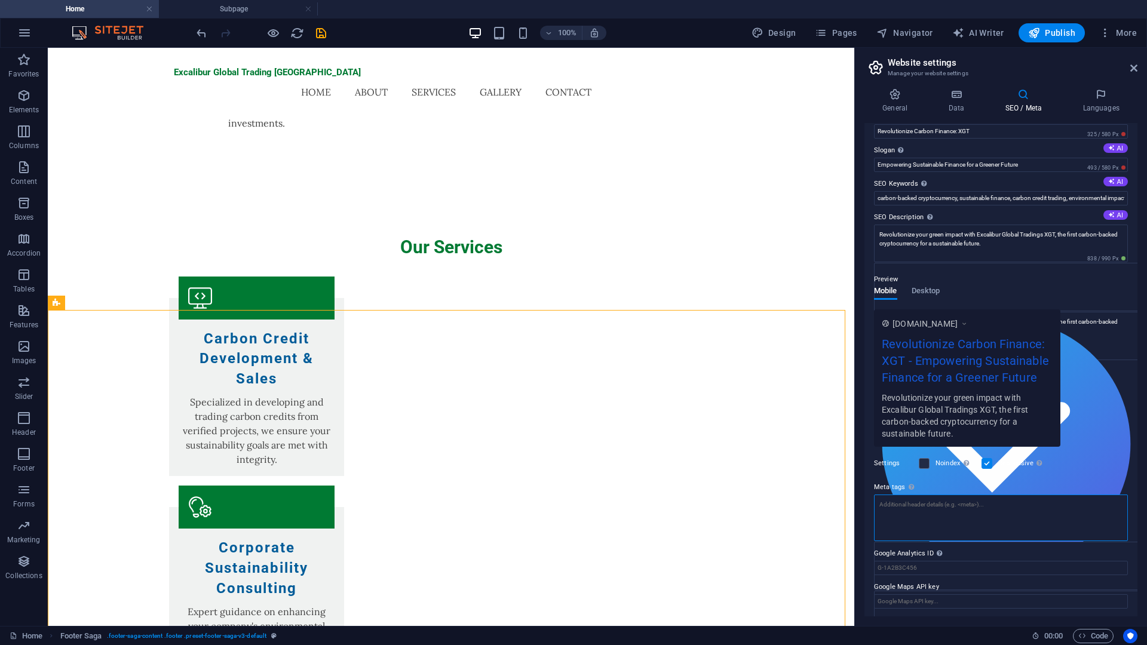
scroll to position [24, 0]
click at [995, 518] on textarea "Meta tags Enter HTML code here that will be placed inside the tags of your webs…" at bounding box center [1001, 516] width 254 height 47
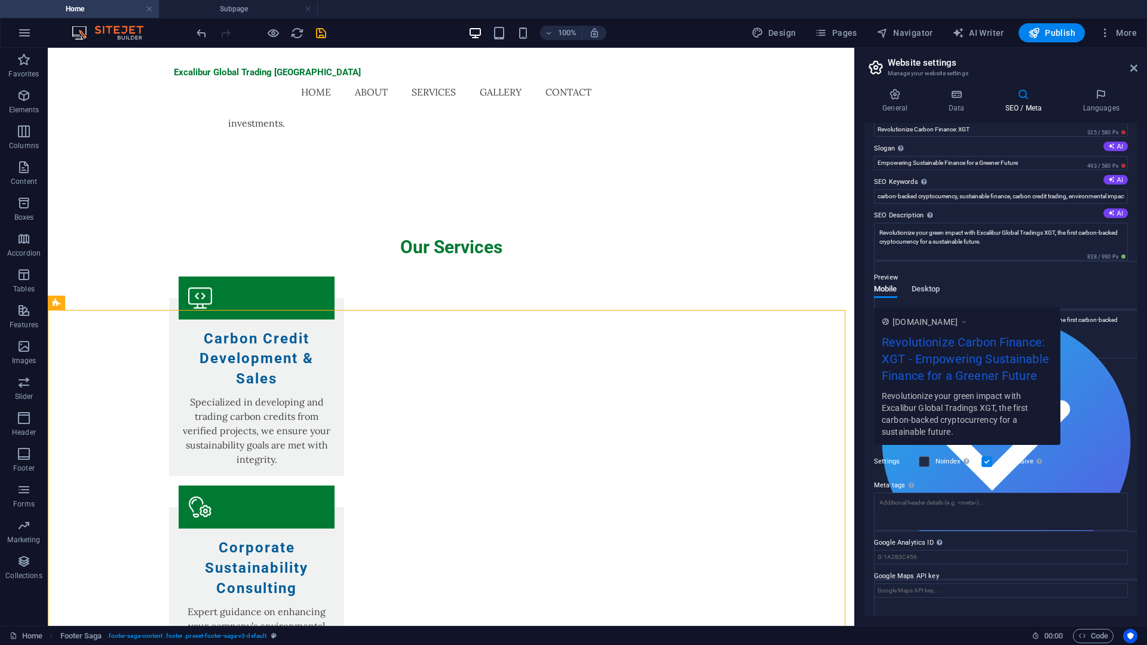
click at [922, 290] on div "Preview Mobile Desktop [DOMAIN_NAME] Revolutionize Carbon Finance: XGT - Empowe…" at bounding box center [1001, 353] width 254 height 184
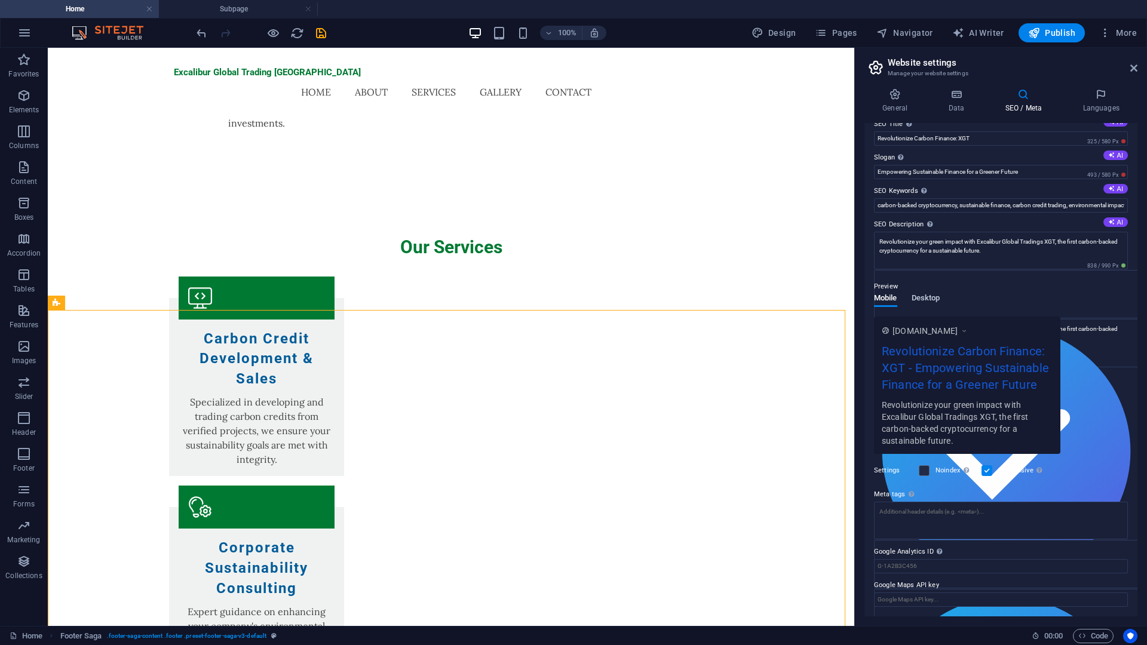
click at [923, 299] on span "Desktop" at bounding box center [925, 299] width 29 height 17
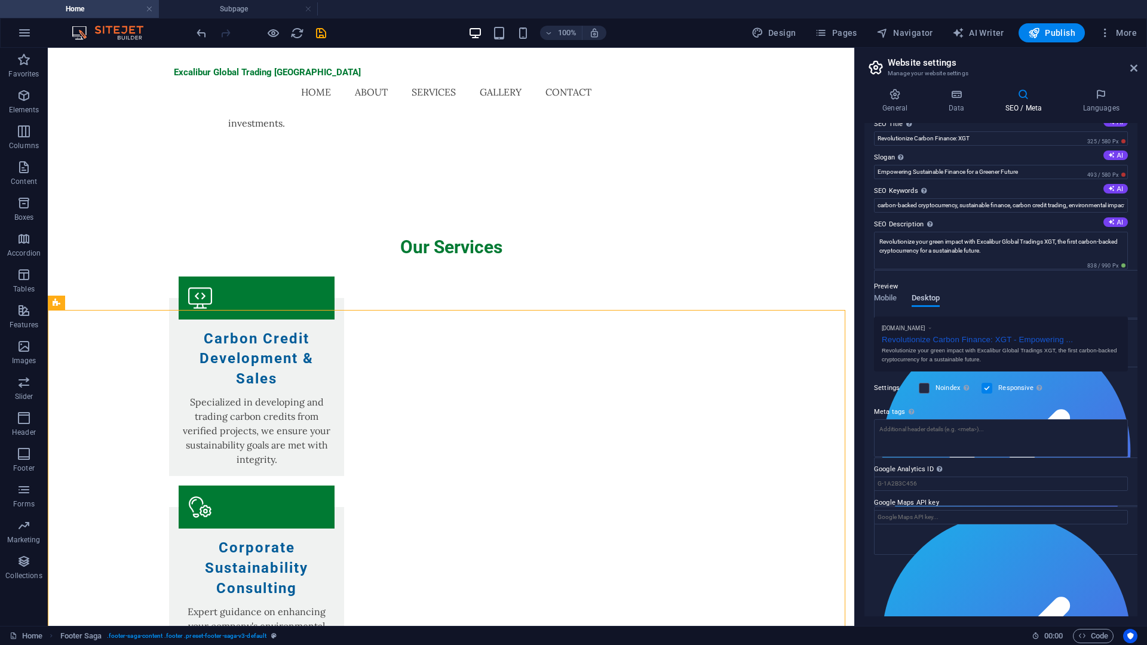
scroll to position [0, 0]
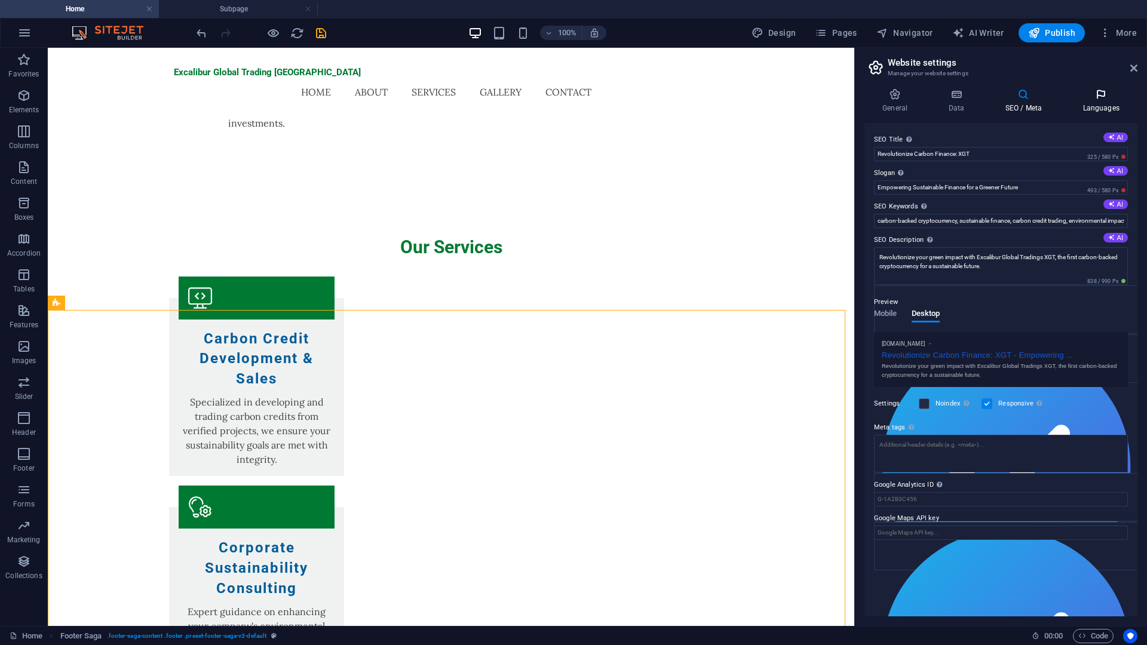
click at [1095, 111] on h4 "Languages" at bounding box center [1100, 100] width 73 height 25
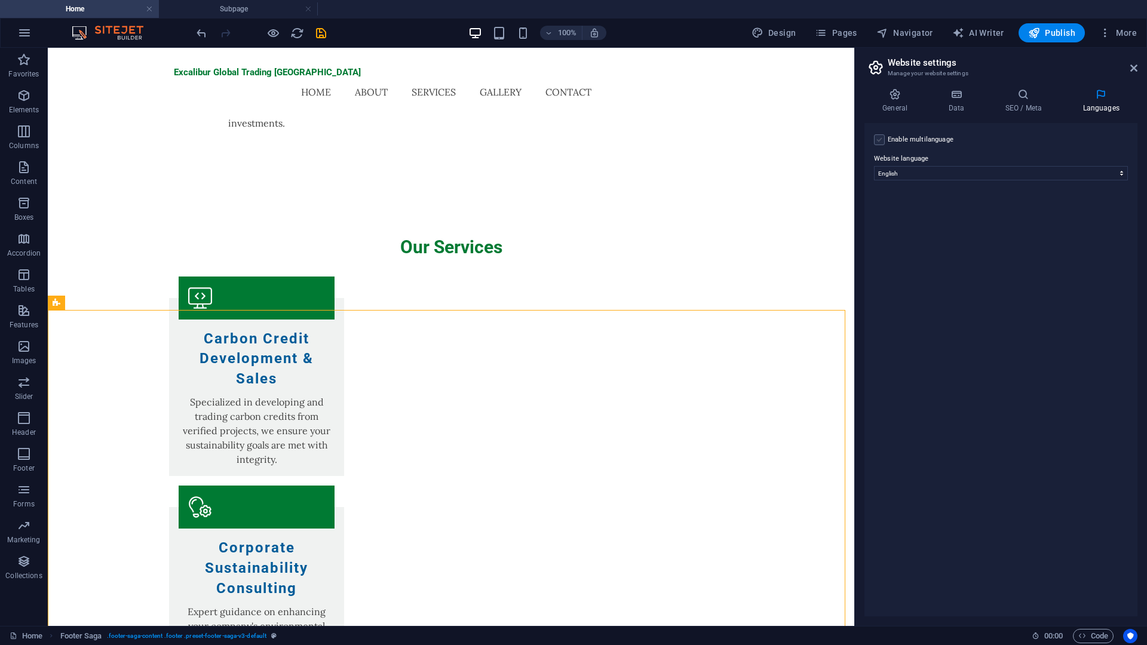
click at [883, 136] on label at bounding box center [879, 139] width 11 height 11
click at [0, 0] on input "Enable multilanguage To disable multilanguage delete all languages until only o…" at bounding box center [0, 0] width 0 height 0
click at [1051, 234] on select "Abkhazian Afar Afrikaans Akan Albanian Amharic Arabic Aragonese Armenian Assame…" at bounding box center [1000, 231] width 199 height 14
select select "128"
click at [901, 224] on select "Abkhazian Afar Afrikaans Akan Albanian Amharic Arabic Aragonese Armenian Assame…" at bounding box center [1000, 231] width 199 height 14
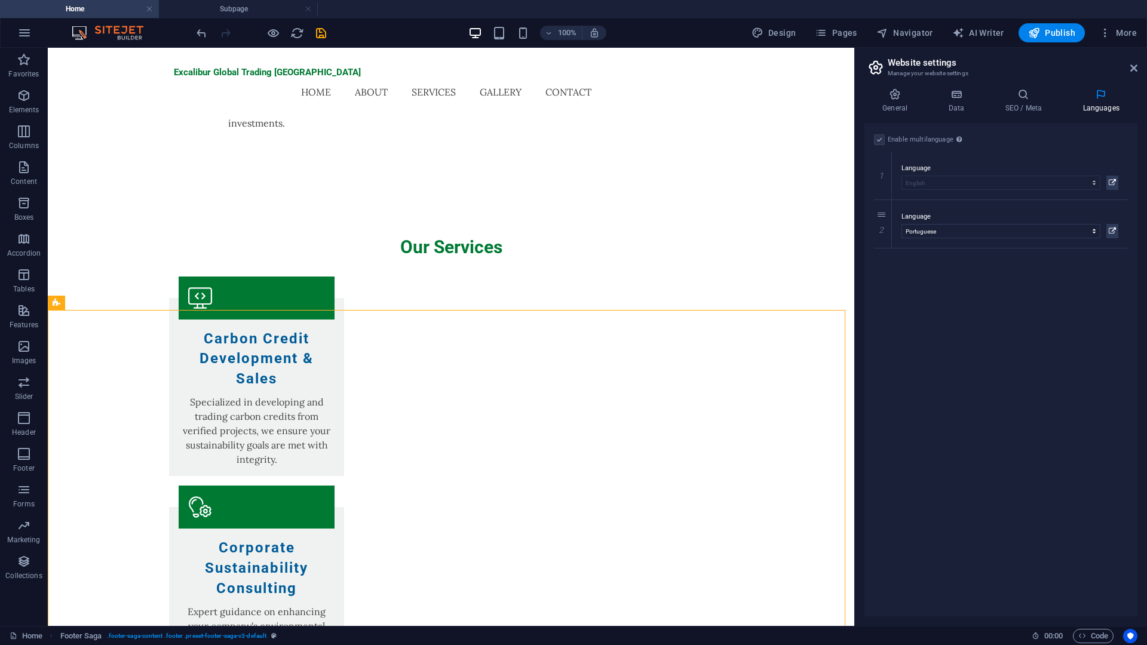
click at [1045, 275] on div "Enable multilanguage To disable multilanguage delete all languages until only o…" at bounding box center [1000, 369] width 273 height 493
click at [877, 245] on link at bounding box center [883, 248] width 14 height 14
click at [921, 277] on select "Abkhazian Afar Afrikaans Akan Albanian Amharic Arabic Aragonese Armenian Assame…" at bounding box center [1000, 279] width 199 height 14
select select "30"
click at [901, 272] on select "Abkhazian Afar Afrikaans Akan Albanian Amharic Arabic Aragonese Armenian Assame…" at bounding box center [1000, 279] width 199 height 14
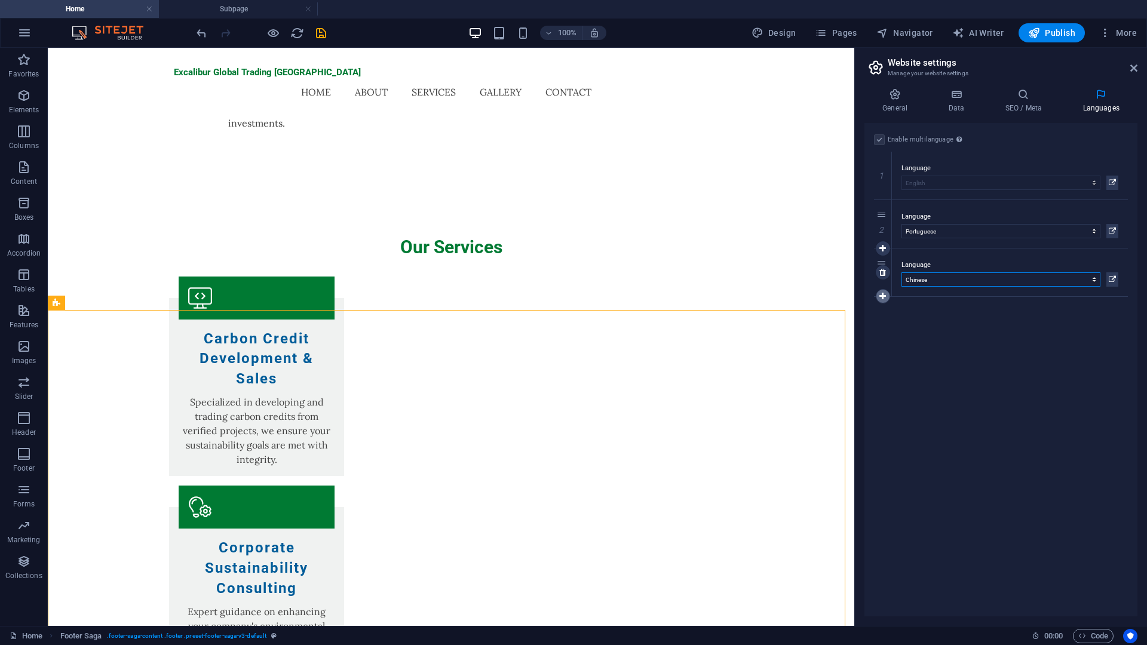
click at [885, 296] on icon at bounding box center [882, 296] width 7 height 8
click at [936, 326] on select "Abkhazian Afar Afrikaans Akan Albanian Amharic Arabic Aragonese Armenian Assame…" at bounding box center [1000, 328] width 199 height 14
select select "49"
click at [901, 321] on select "Abkhazian Afar Afrikaans Akan Albanian Amharic Arabic Aragonese Armenian Assame…" at bounding box center [1000, 328] width 199 height 14
click at [882, 343] on icon at bounding box center [882, 344] width 7 height 8
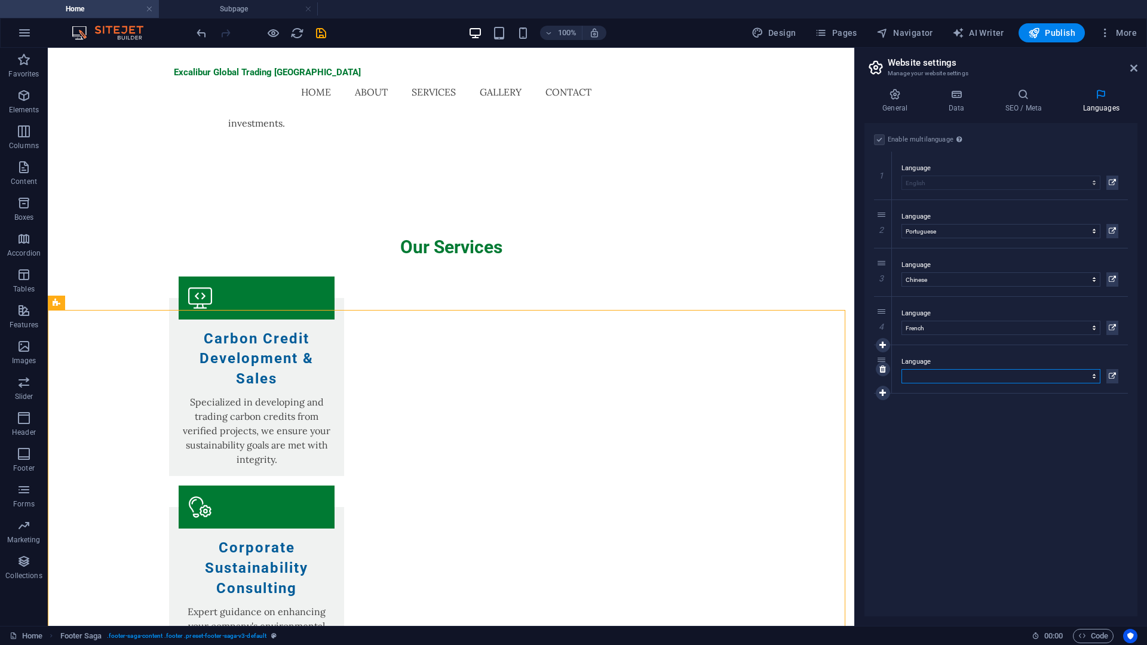
click at [918, 376] on select "Abkhazian Afar Afrikaans Akan Albanian Amharic Arabic Aragonese Armenian Assame…" at bounding box center [1000, 376] width 199 height 14
select select "148"
click at [901, 369] on select "Abkhazian Afar Afrikaans Akan Albanian Amharic Arabic Aragonese Armenian Assame…" at bounding box center [1000, 376] width 199 height 14
click at [890, 390] on div "5" at bounding box center [883, 369] width 18 height 48
click at [885, 391] on icon at bounding box center [882, 393] width 7 height 8
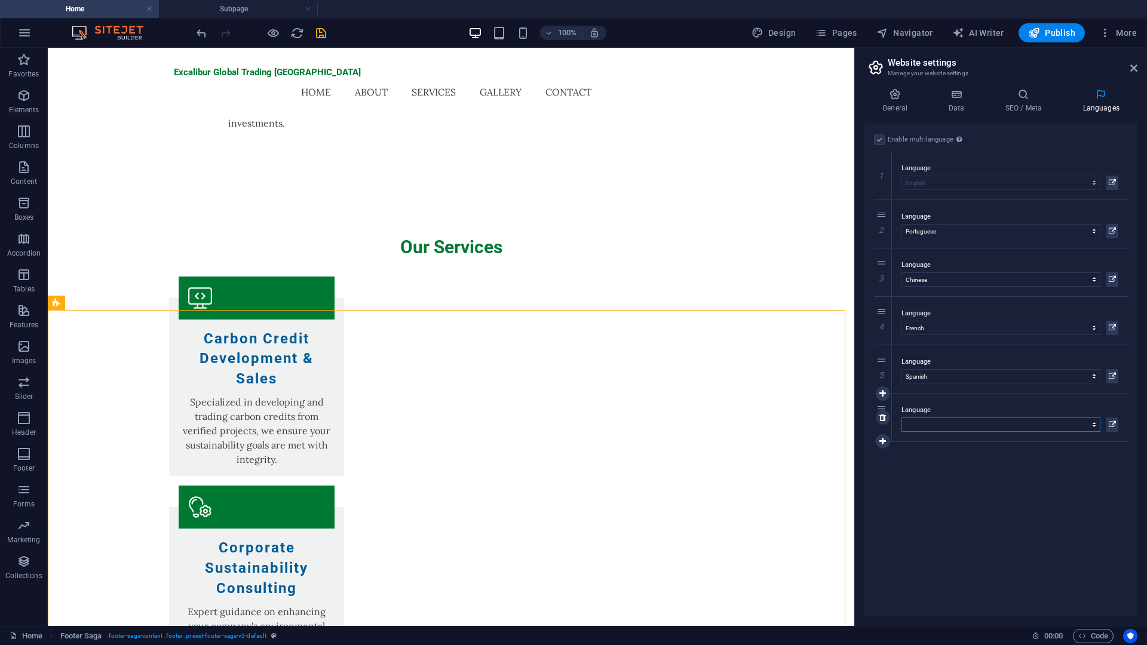
click at [956, 422] on select "Abkhazian Afar Afrikaans Akan Albanian Amharic Arabic Aragonese Armenian Assame…" at bounding box center [1000, 424] width 199 height 14
select select "64"
click at [901, 417] on select "Abkhazian Afar Afrikaans Akan Albanian Amharic Arabic Aragonese Armenian Assame…" at bounding box center [1000, 424] width 199 height 14
click at [883, 438] on icon at bounding box center [882, 441] width 7 height 8
click at [932, 471] on select "Abkhazian Afar Afrikaans Akan Albanian Amharic Arabic Aragonese Armenian Assame…" at bounding box center [1000, 473] width 199 height 14
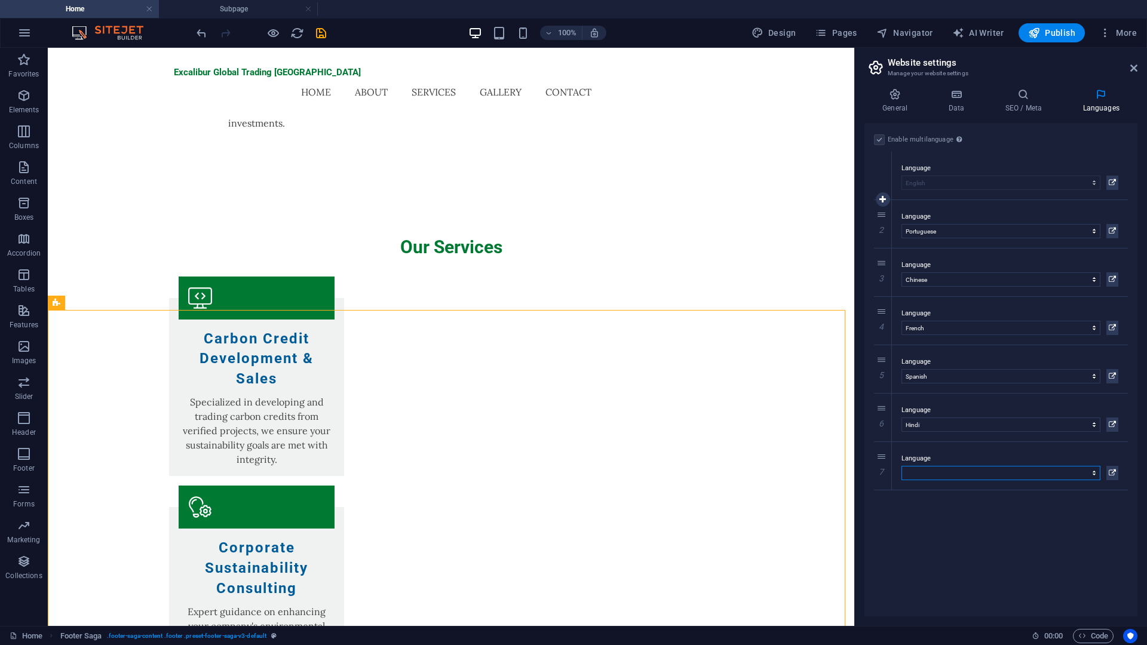
select select "6"
click at [901, 466] on select "Abkhazian Afar Afrikaans Akan Albanian Amharic Arabic Aragonese Armenian Assame…" at bounding box center [1000, 473] width 199 height 14
click at [976, 510] on div "Enable multilanguage To disable multilanguage delete all languages until only o…" at bounding box center [1000, 369] width 273 height 493
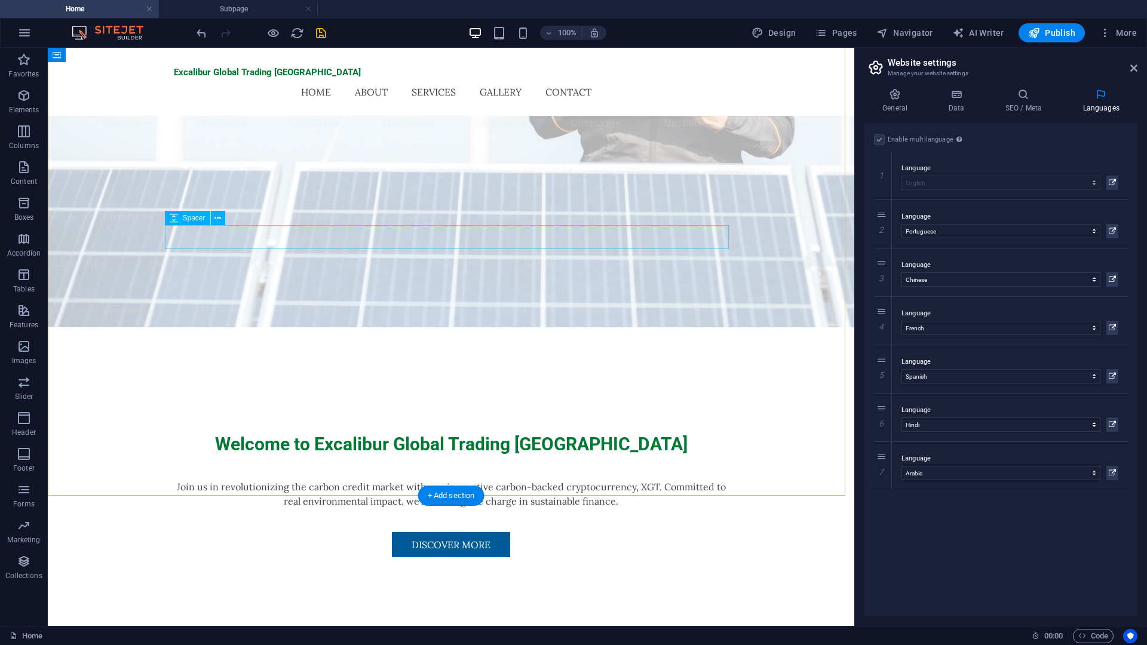
scroll to position [299, 0]
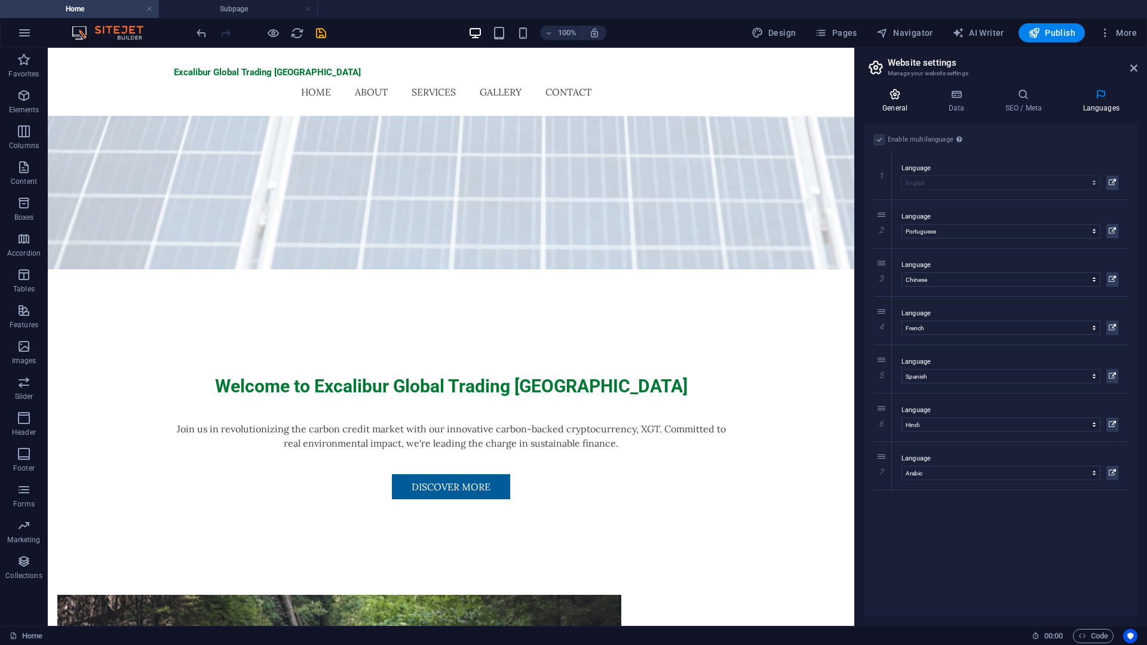
click at [898, 101] on h4 "General" at bounding box center [897, 100] width 66 height 25
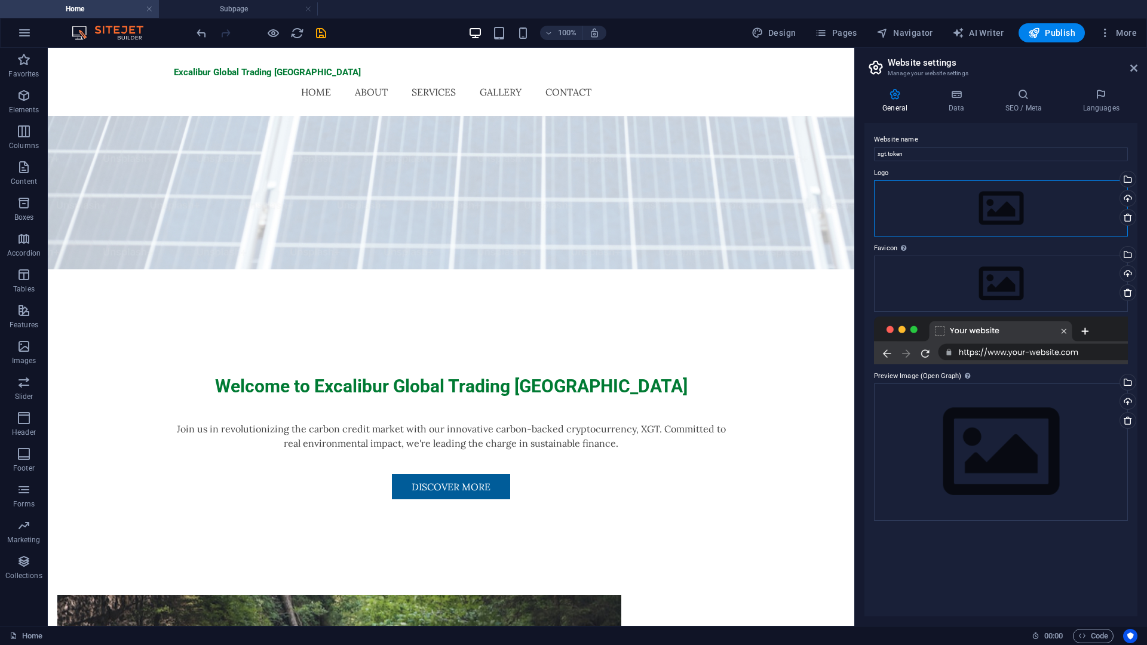
click at [999, 216] on div "Drag files here, click to choose files or select files from Files or our free s…" at bounding box center [1001, 208] width 254 height 56
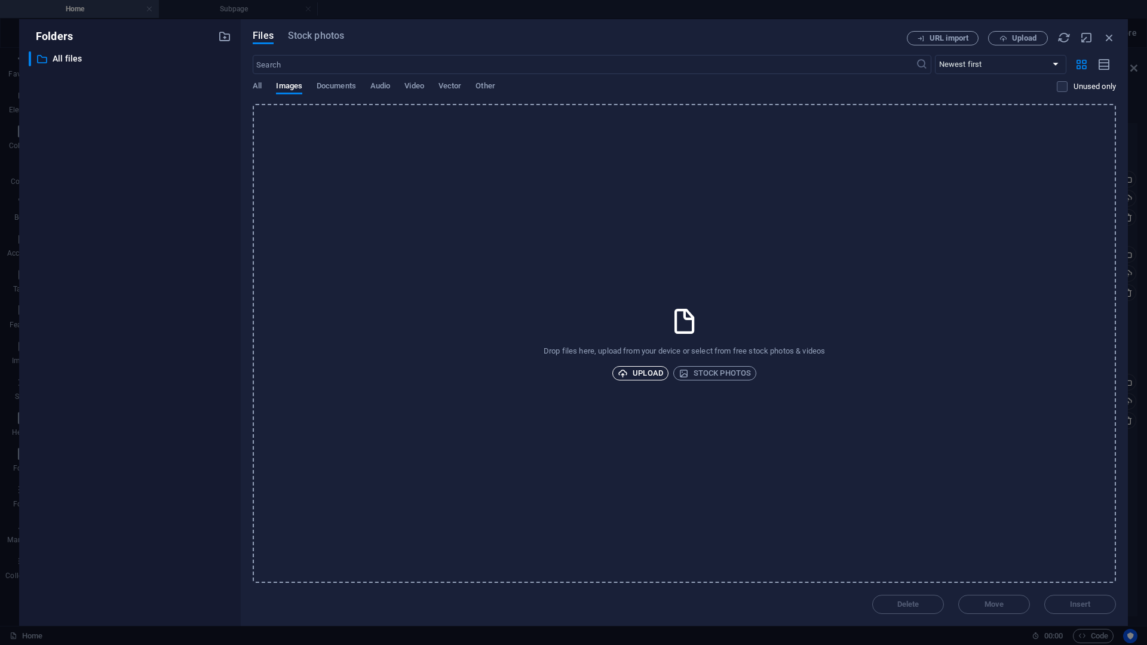
click at [654, 376] on span "Upload" at bounding box center [640, 373] width 45 height 14
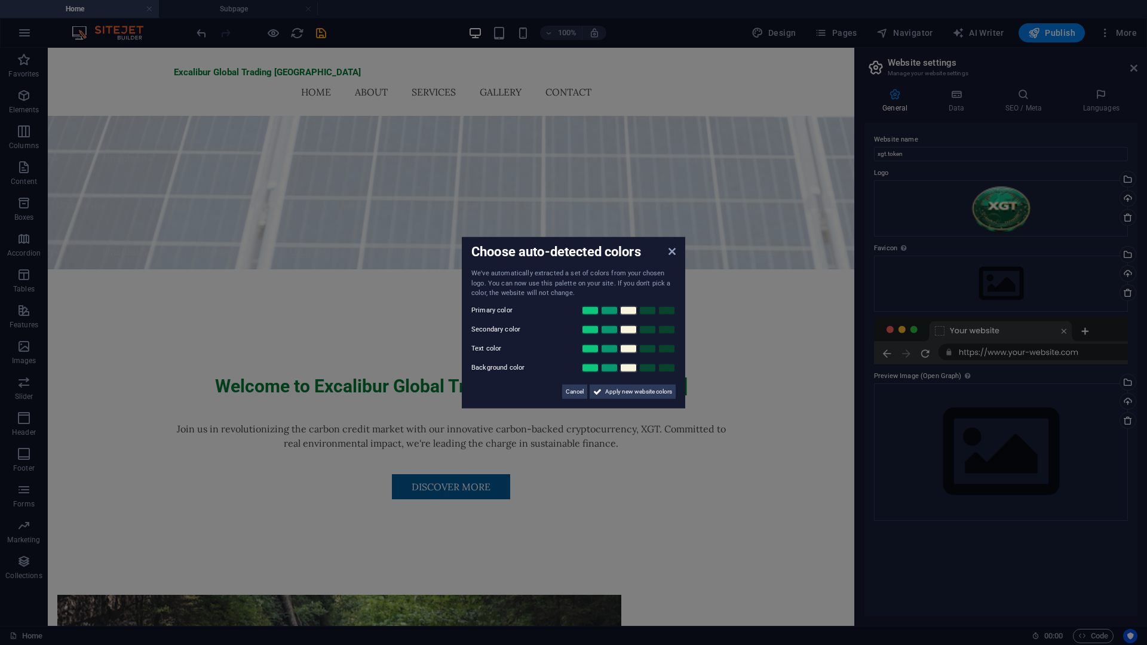
click at [1071, 228] on aside "Choose auto-detected colors We've automatically extracted a set of colors from …" at bounding box center [573, 322] width 1147 height 645
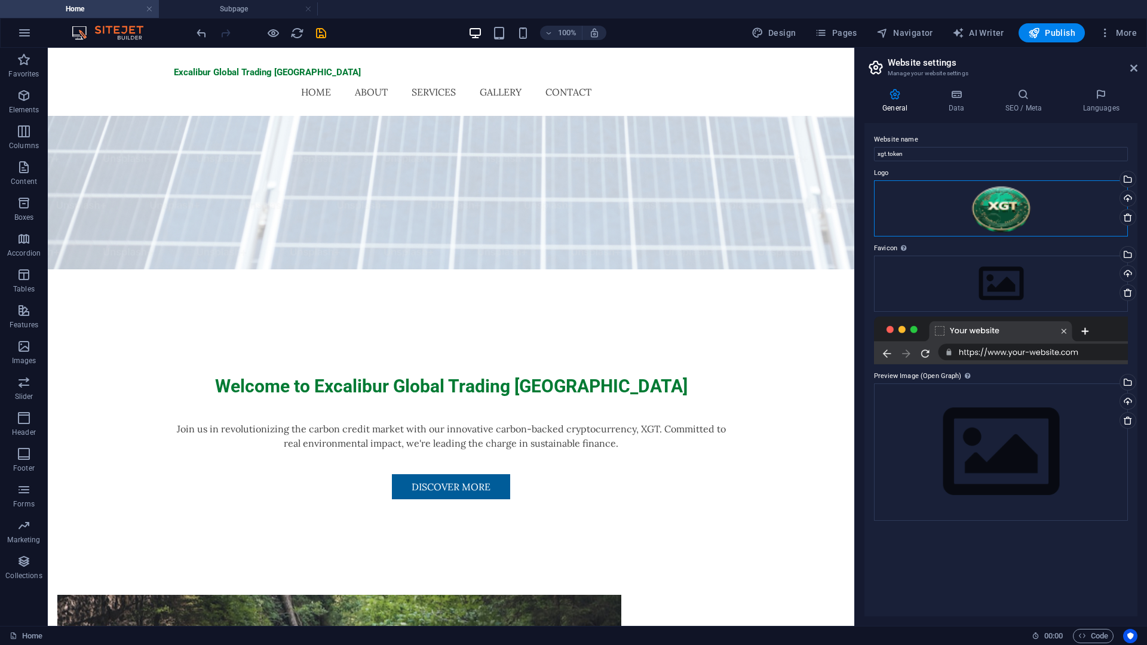
click at [1023, 225] on div "Drag files here, click to choose files or select files from Files or our free s…" at bounding box center [1001, 208] width 254 height 56
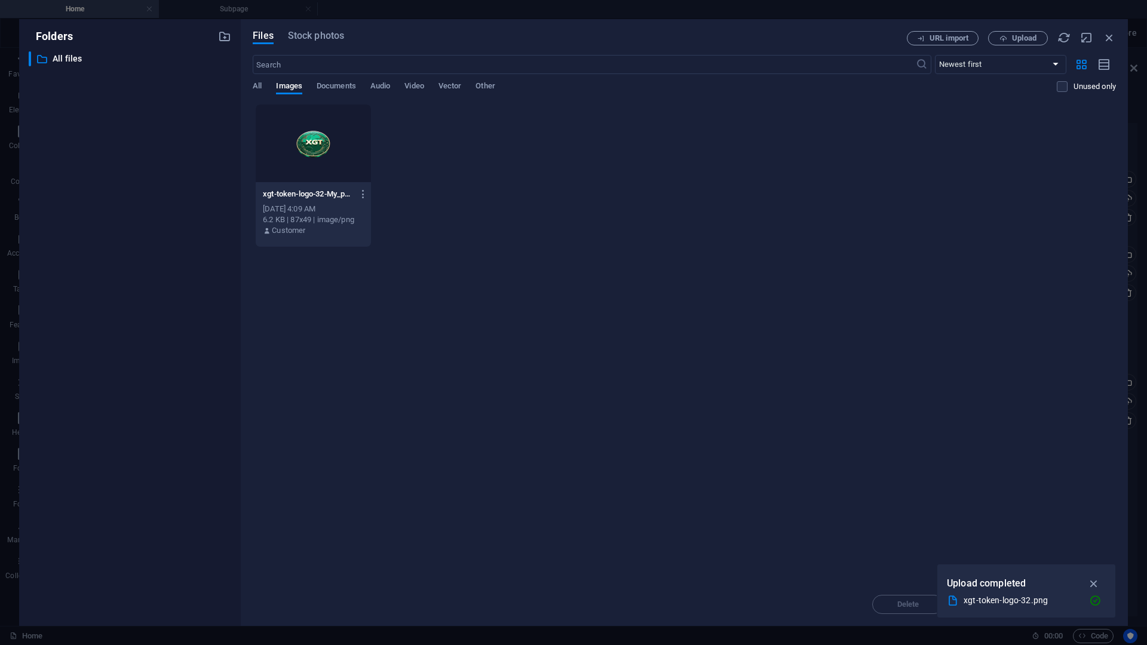
click at [294, 146] on div at bounding box center [313, 144] width 115 height 78
click at [300, 146] on div "1" at bounding box center [313, 144] width 115 height 78
click at [300, 146] on div at bounding box center [313, 144] width 115 height 78
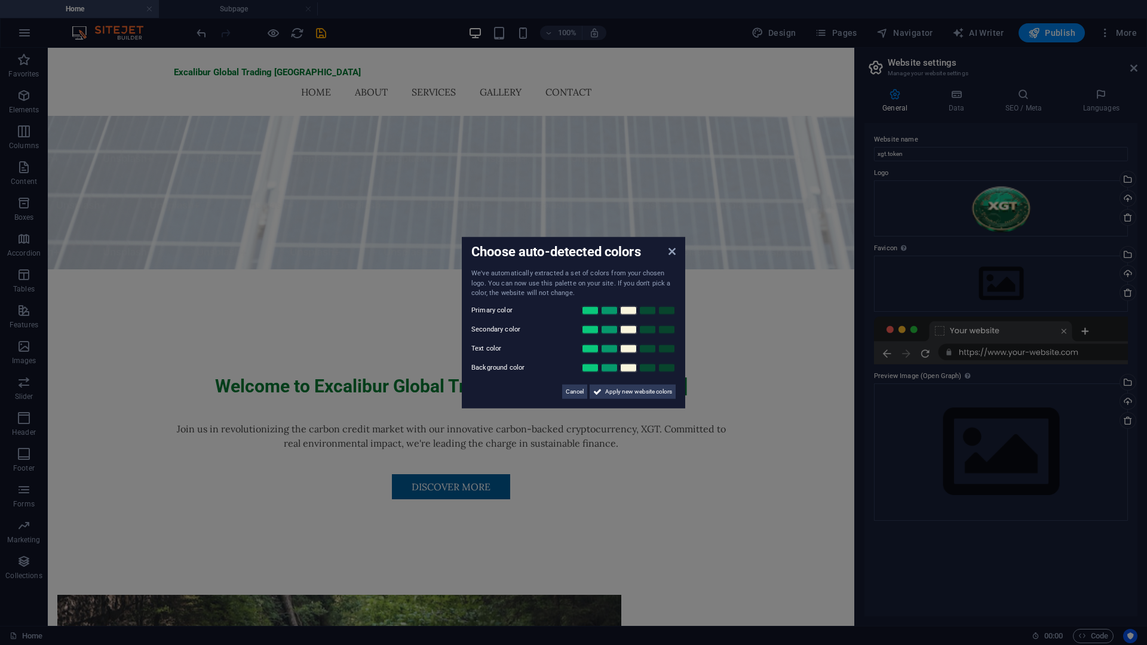
click at [990, 279] on aside "Choose auto-detected colors We've automatically extracted a set of colors from …" at bounding box center [573, 322] width 1147 height 645
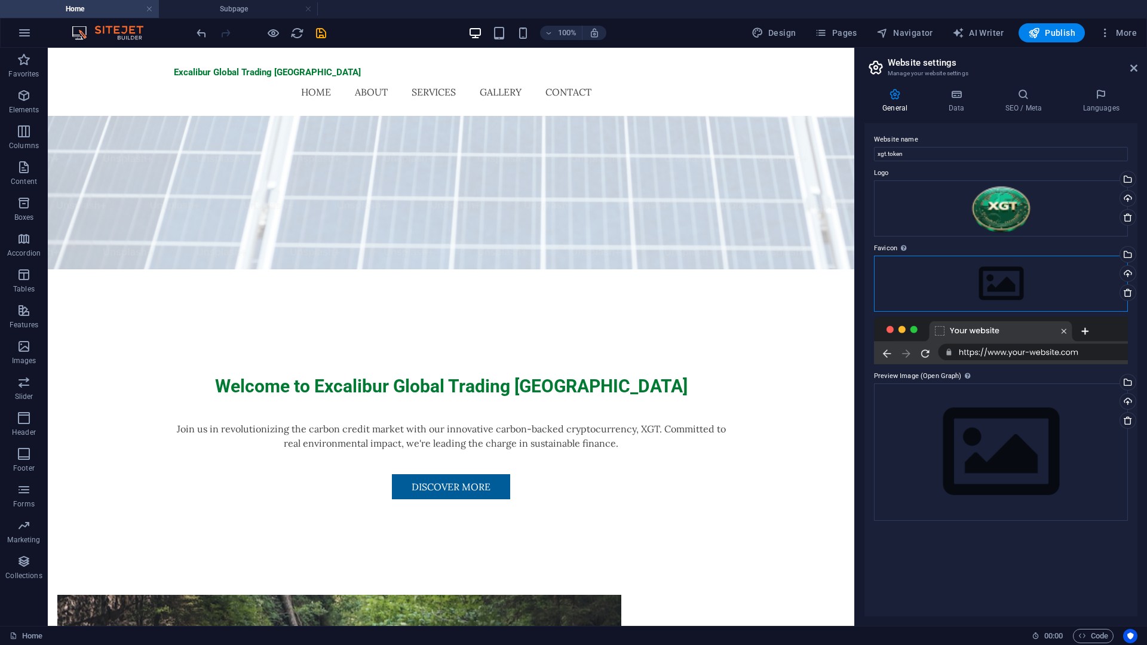
click at [990, 280] on div "Drag files here, click to choose files or select files from Files or our free s…" at bounding box center [1001, 284] width 254 height 56
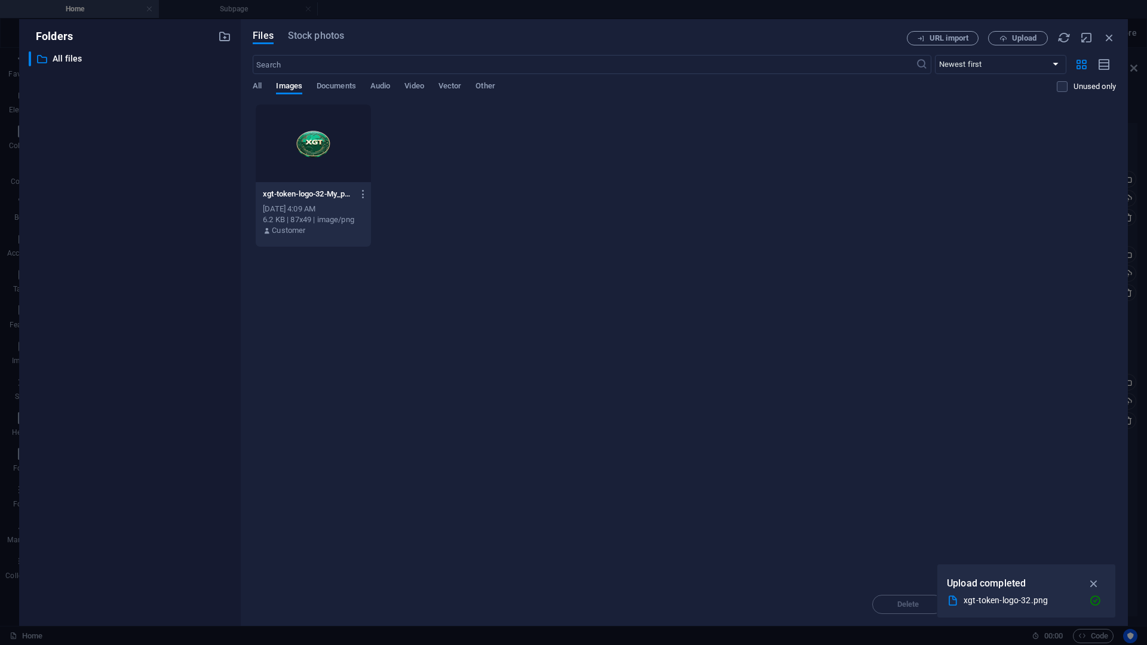
click at [275, 139] on div at bounding box center [313, 144] width 115 height 78
drag, startPoint x: 276, startPoint y: 139, endPoint x: 228, endPoint y: 91, distance: 67.6
click at [276, 139] on div "1" at bounding box center [313, 144] width 115 height 78
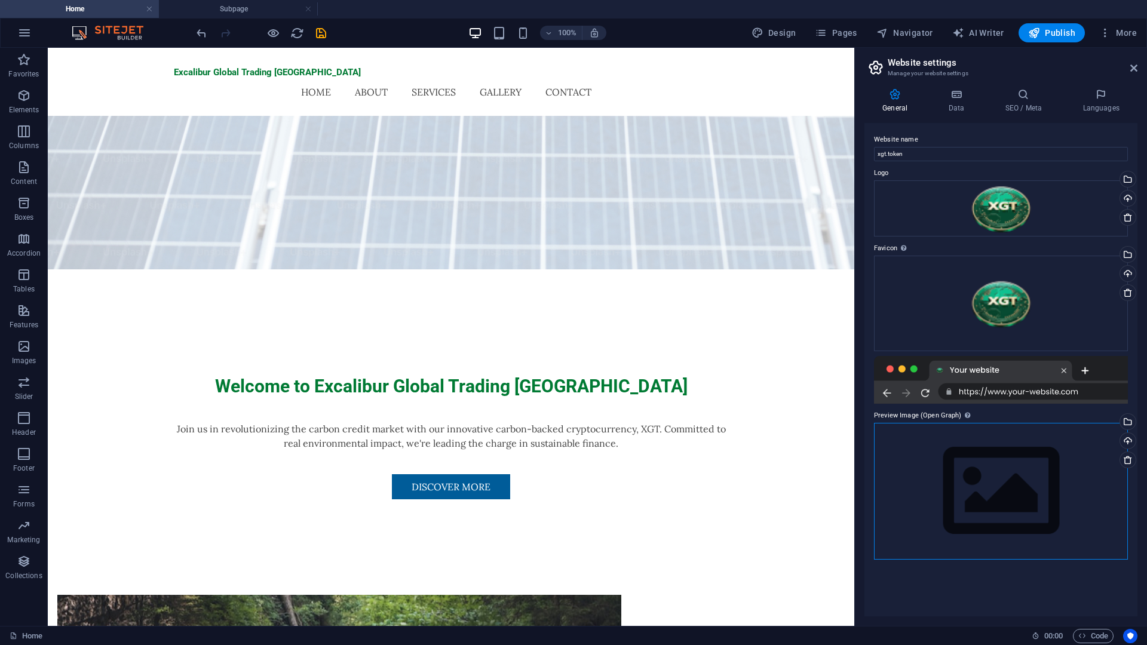
click at [971, 424] on div "Drag files here, click to choose files or select files from Files or our free s…" at bounding box center [1001, 491] width 254 height 137
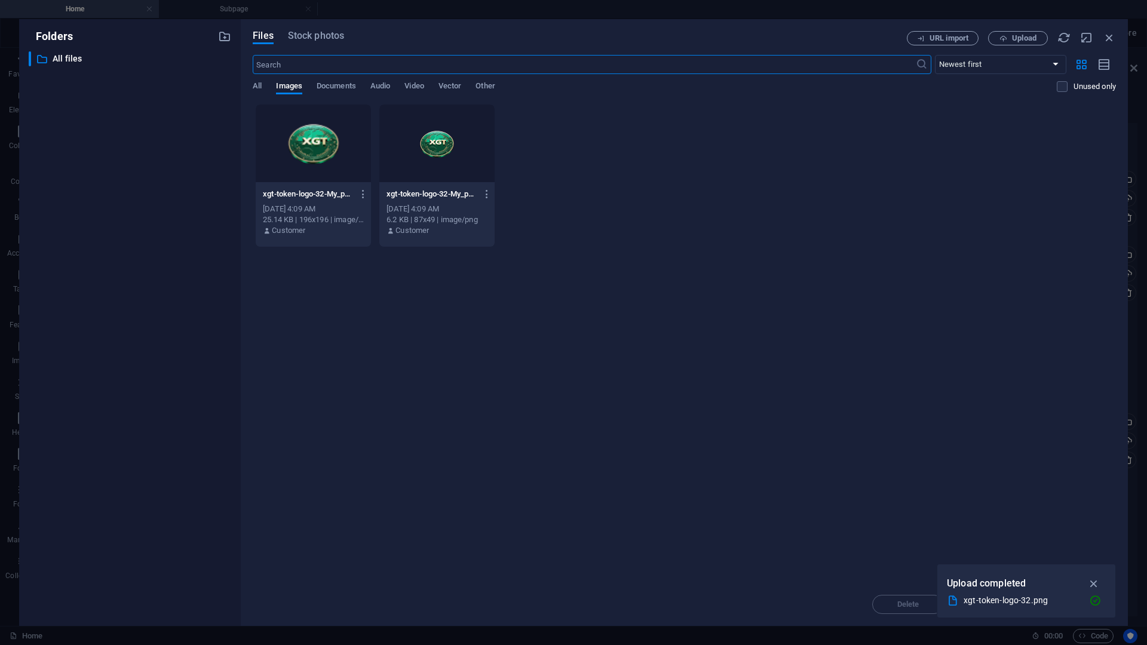
click at [439, 145] on div at bounding box center [436, 144] width 115 height 78
click at [439, 145] on div "1" at bounding box center [436, 144] width 115 height 78
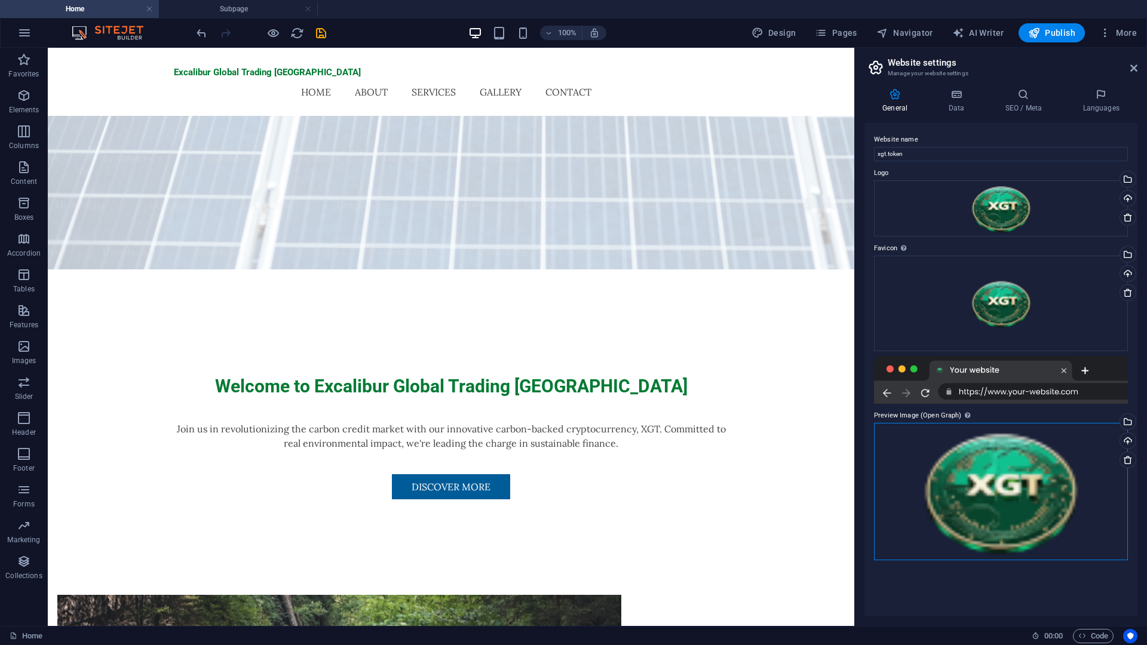
click at [954, 455] on div "Drag files here, click to choose files or select files from Files or our free s…" at bounding box center [1001, 491] width 254 height 137
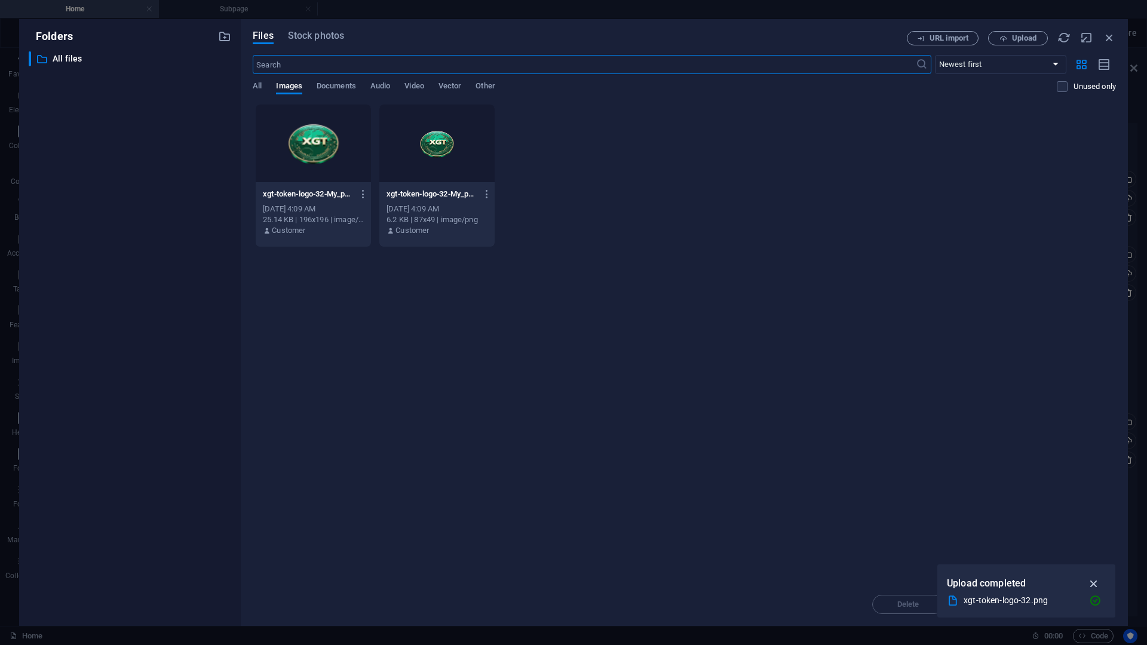
click at [1096, 582] on icon "button" at bounding box center [1094, 583] width 14 height 13
click at [292, 183] on div "xgt-token-logo-32-My_pUXmFXRBF5L-1KOGyZg-fjhK1T8xYBk2Gsq4ace1bA.png xgt-token-l…" at bounding box center [313, 212] width 115 height 61
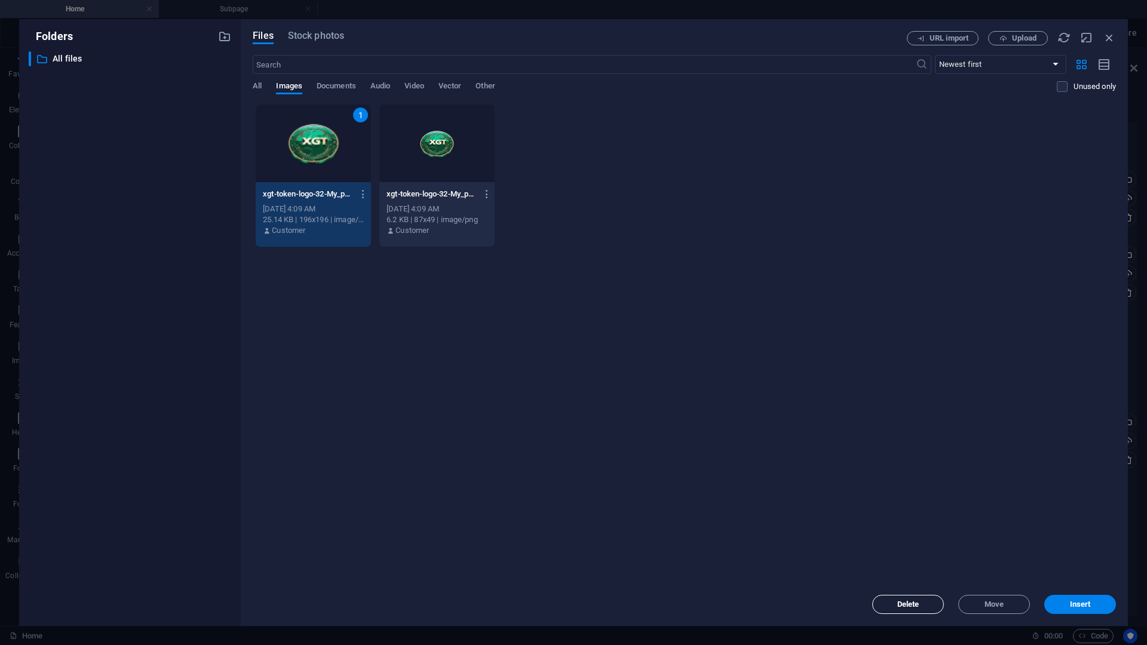
click at [913, 604] on span "Delete" at bounding box center [908, 604] width 22 height 7
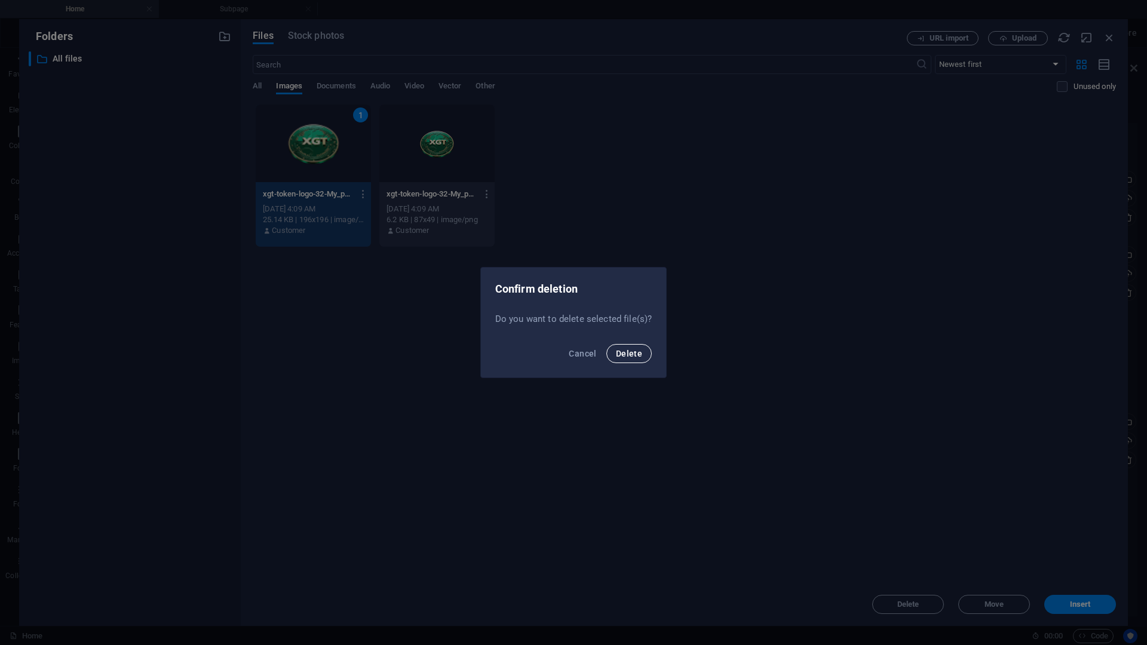
click at [613, 346] on button "Delete" at bounding box center [628, 353] width 45 height 19
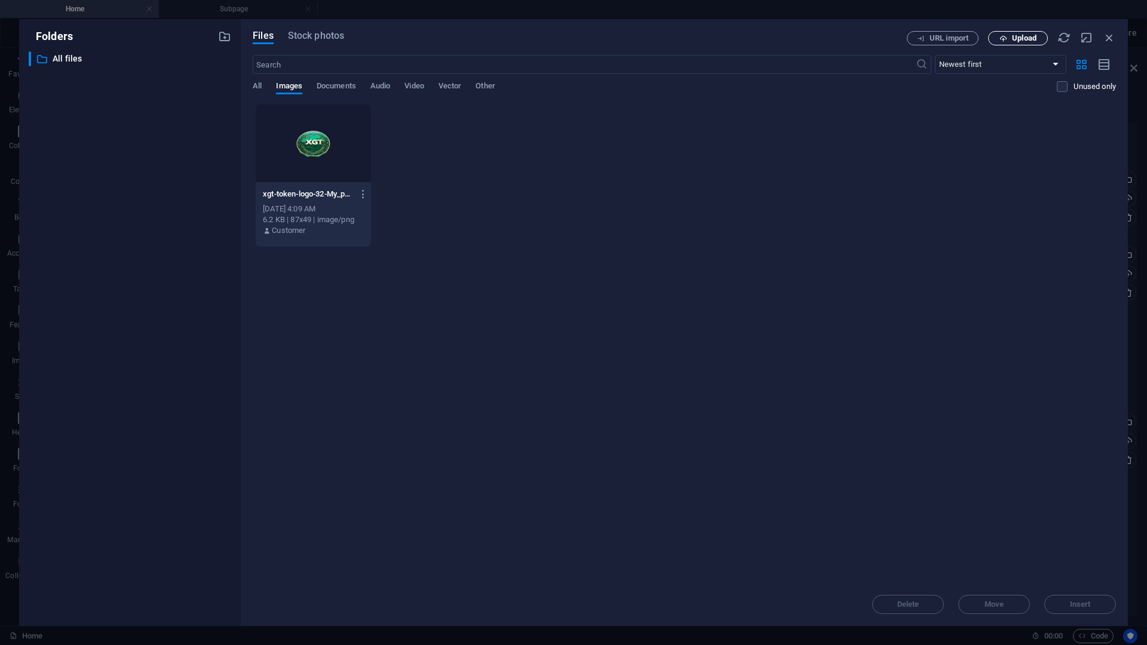
click at [1020, 42] on span "Upload" at bounding box center [1024, 38] width 24 height 7
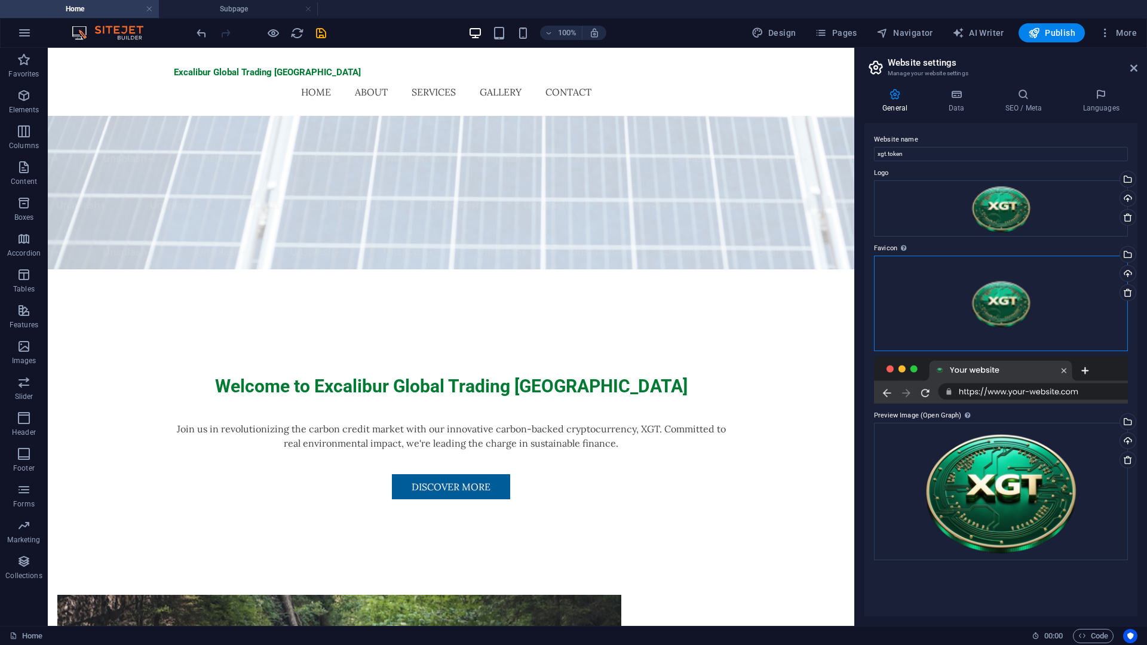
click at [991, 300] on div "Drag files here, click to choose files or select files from Files or our free s…" at bounding box center [1001, 304] width 254 height 96
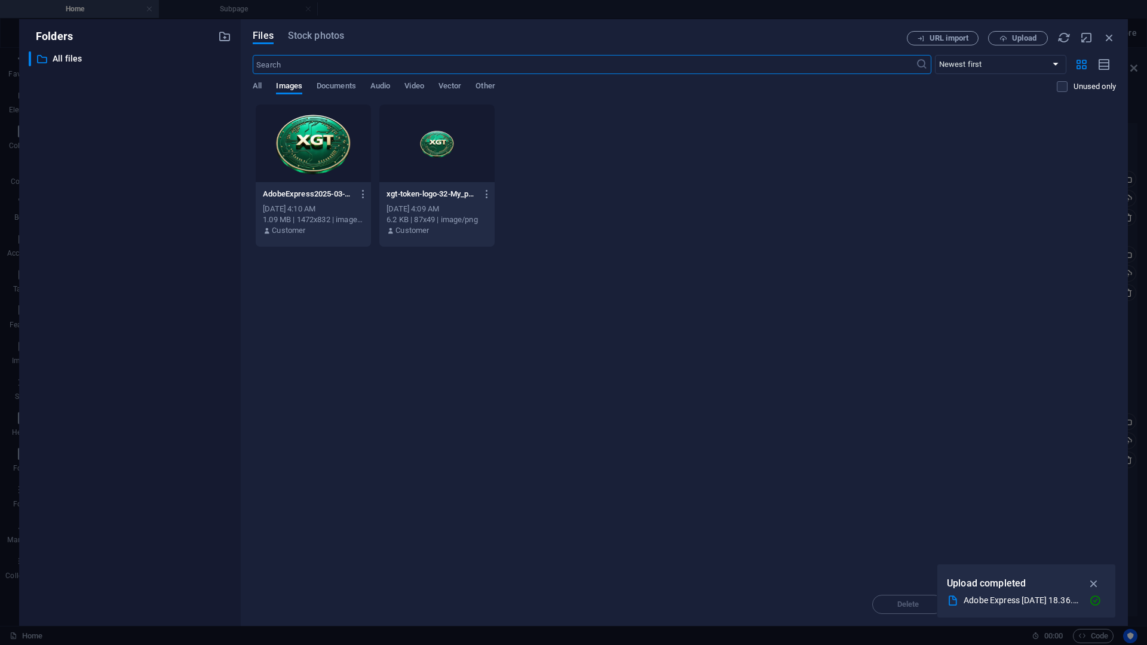
click at [347, 151] on div at bounding box center [313, 144] width 115 height 78
click at [349, 151] on div "1" at bounding box center [313, 144] width 115 height 78
click at [349, 151] on div at bounding box center [313, 144] width 115 height 78
click at [349, 151] on div "1" at bounding box center [313, 144] width 115 height 78
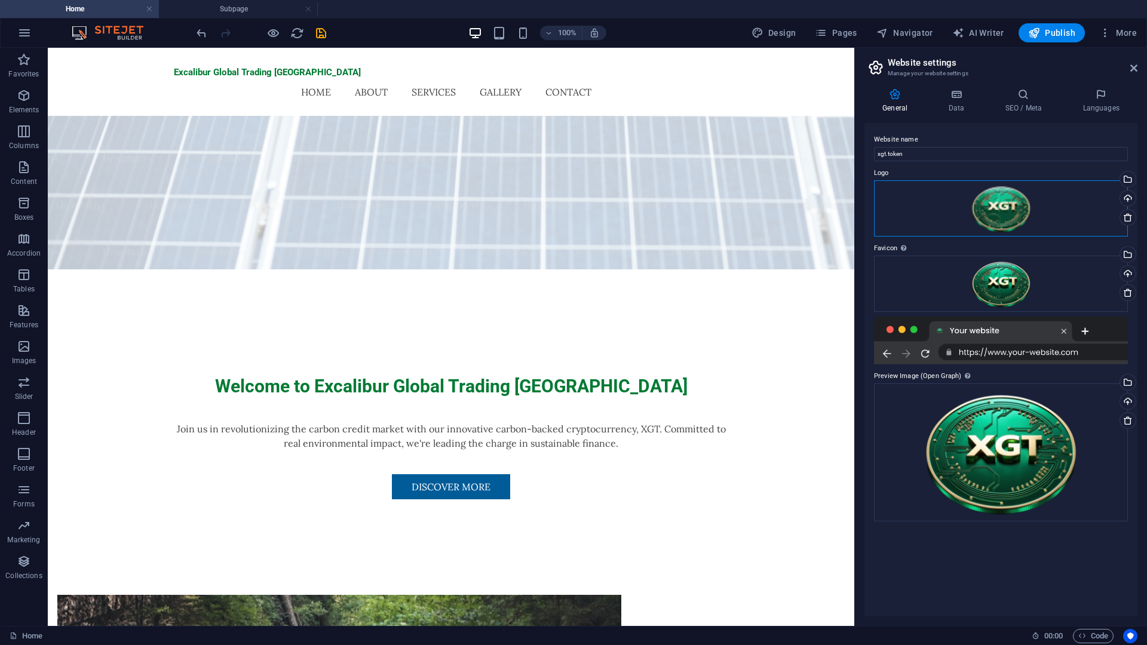
click at [989, 223] on div "Drag files here, click to choose files or select files from Files or our free s…" at bounding box center [1001, 208] width 254 height 56
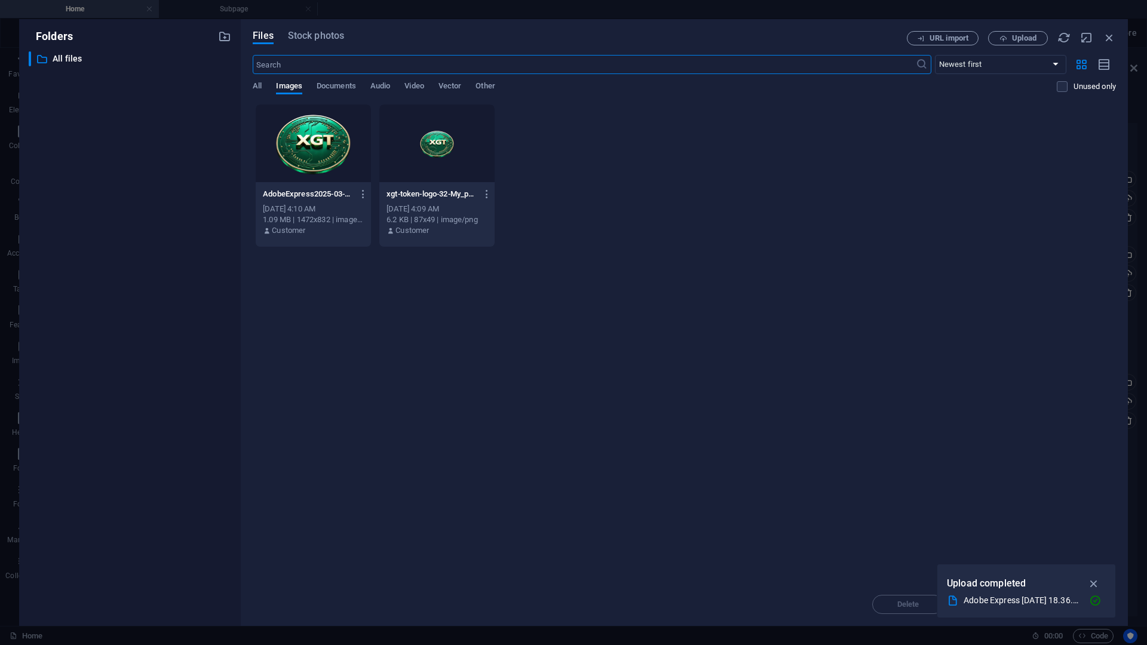
click at [989, 223] on div "AdobeExpress2025-03-1818.36.40-hlufle0UNn2yYkjyoEhtRQ.png AdobeExpress2025-03-1…" at bounding box center [684, 175] width 863 height 143
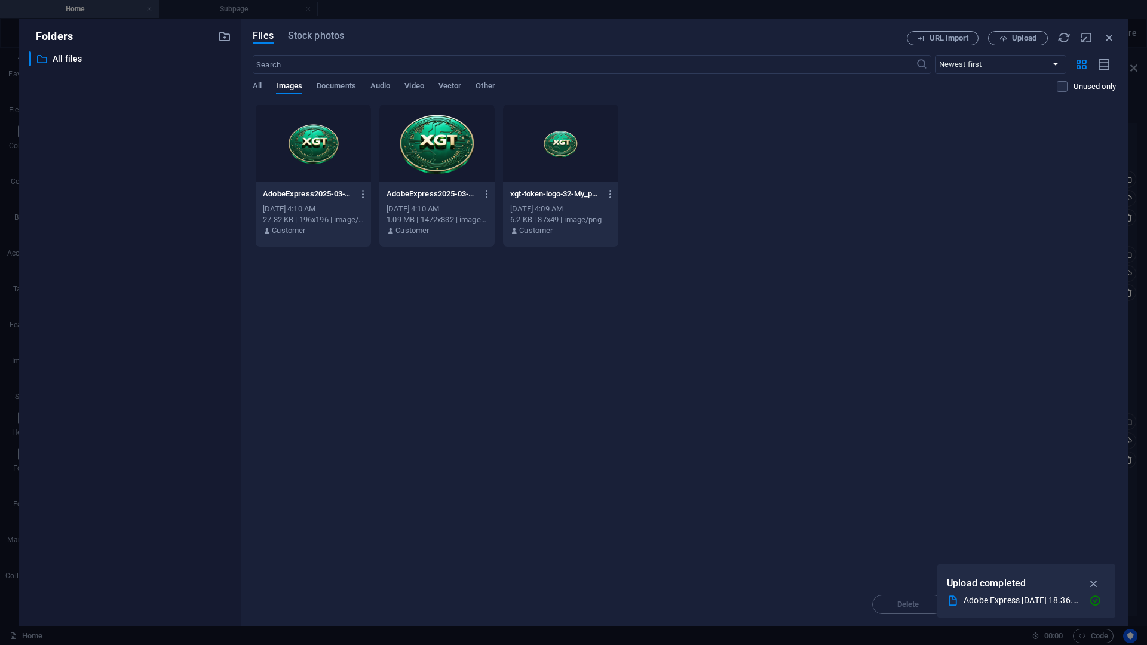
click at [347, 167] on div at bounding box center [313, 144] width 115 height 78
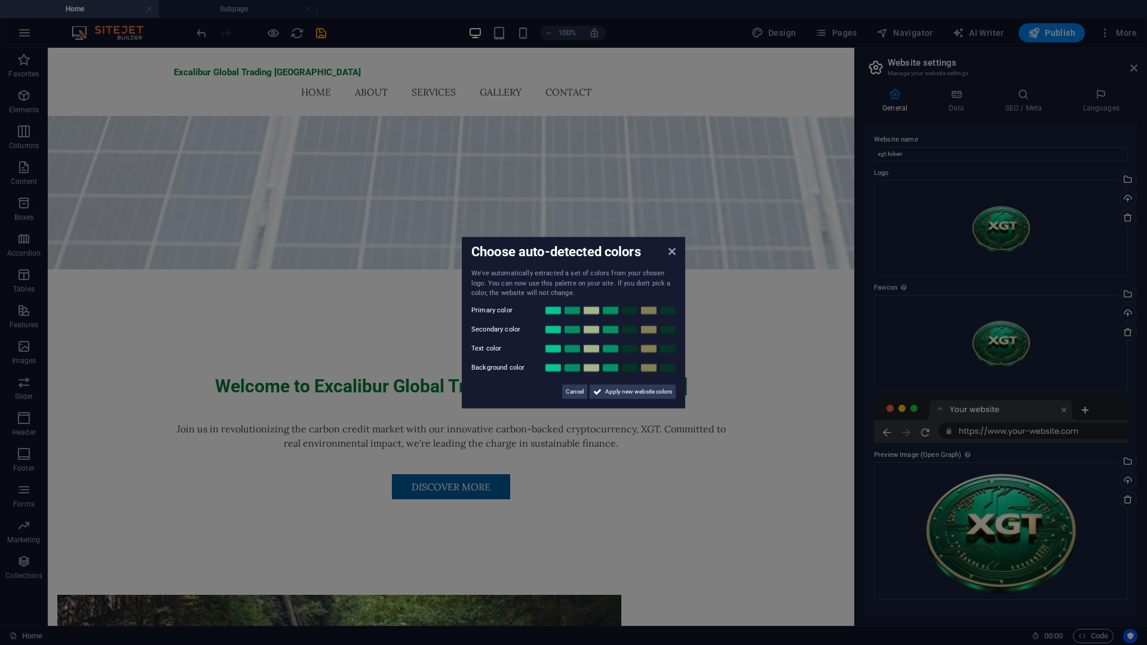
click at [996, 360] on aside "Choose auto-detected colors We've automatically extracted a set of colors from …" at bounding box center [573, 322] width 1147 height 645
click at [996, 360] on div "Drag files here, click to choose files or select files from Files or our free s…" at bounding box center [1001, 343] width 254 height 96
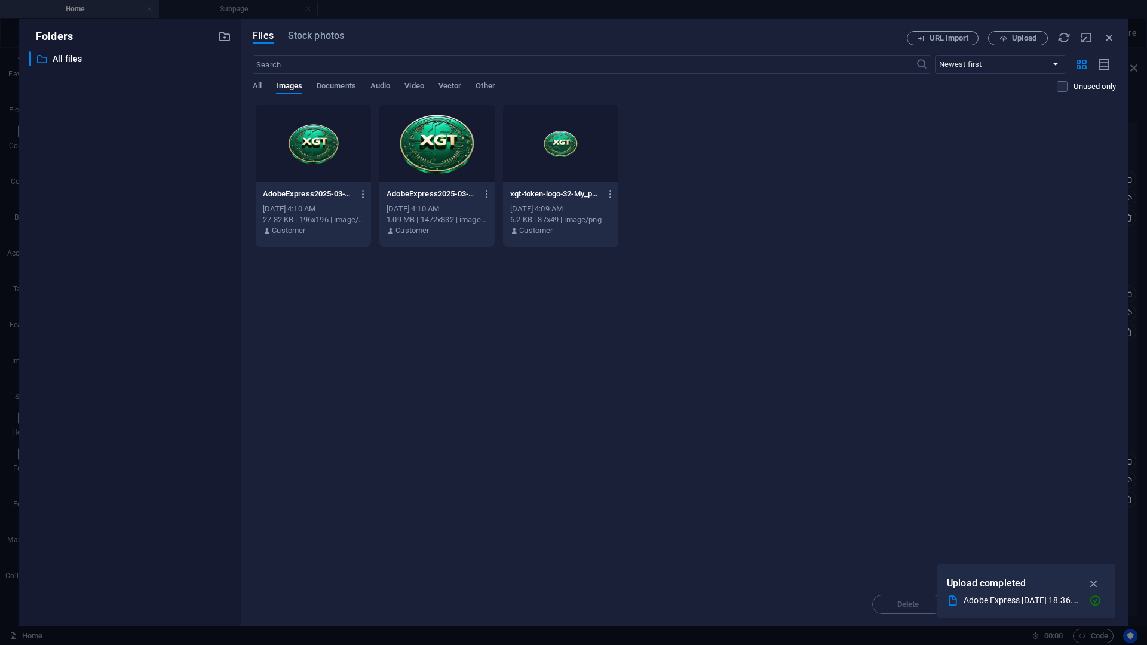
click at [590, 166] on div at bounding box center [560, 144] width 115 height 78
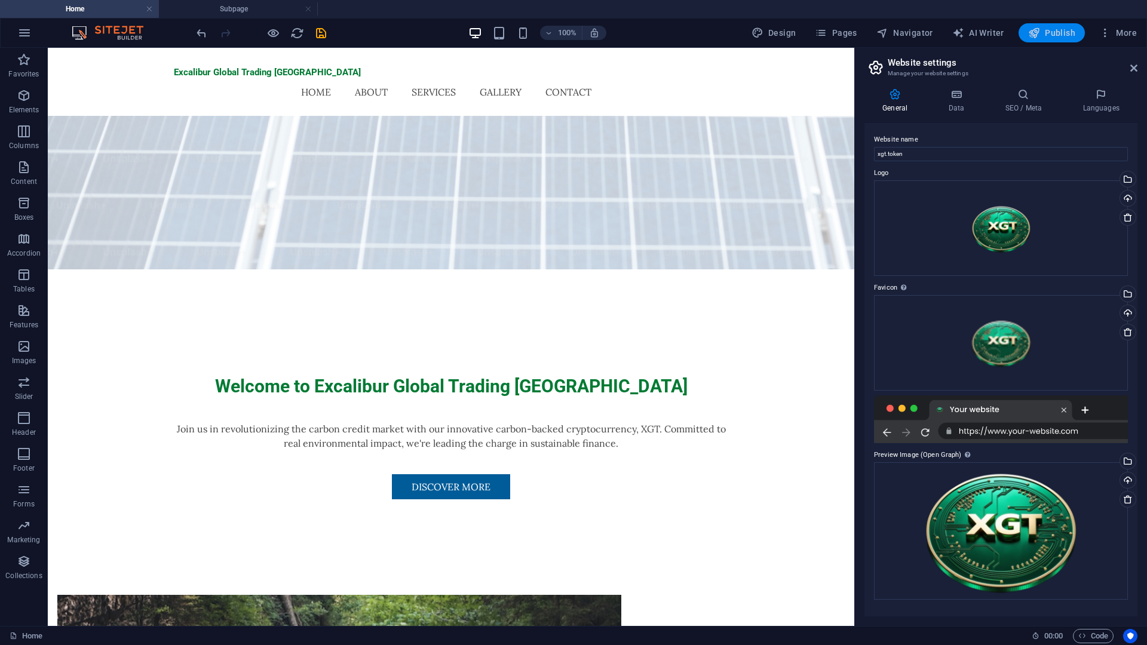
click at [1030, 32] on icon "button" at bounding box center [1034, 33] width 12 height 12
checkbox input "false"
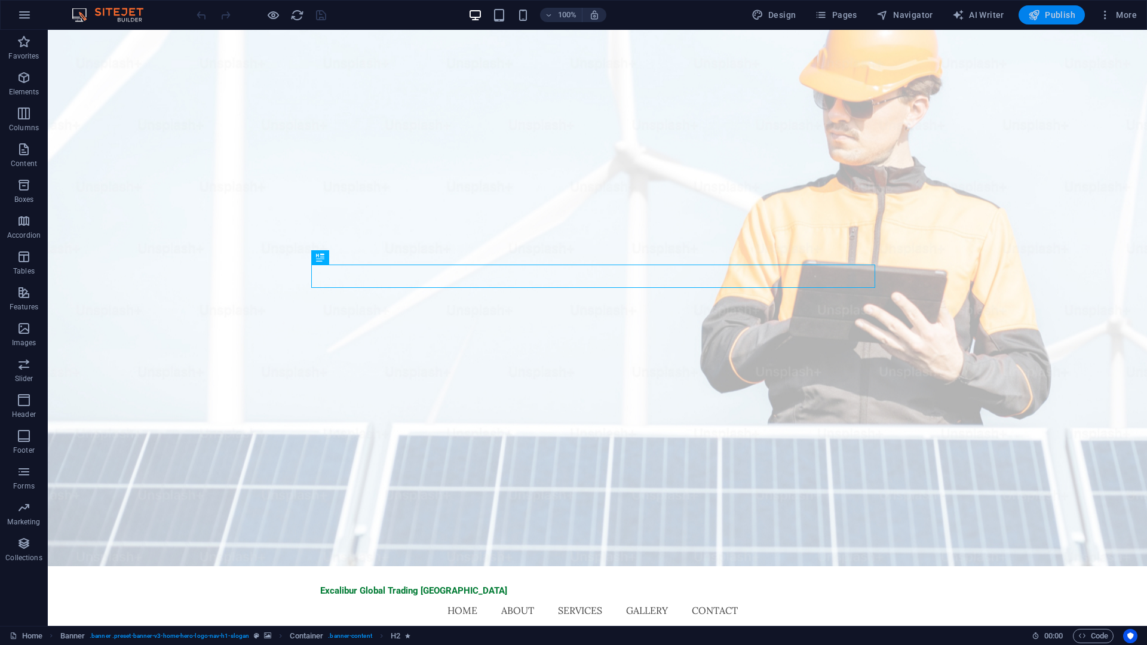
click at [1040, 14] on icon "button" at bounding box center [1034, 15] width 12 height 12
